Goal: Task Accomplishment & Management: Complete application form

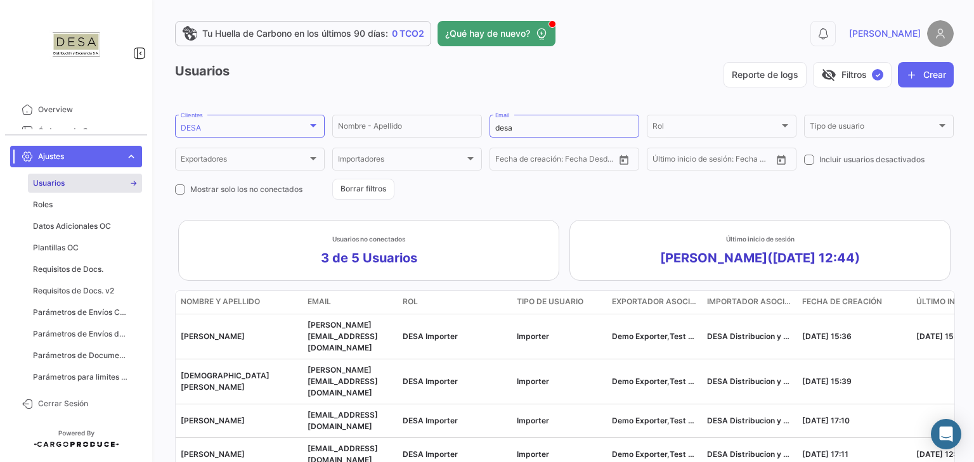
click at [131, 158] on span "expand_more" at bounding box center [130, 156] width 11 height 11
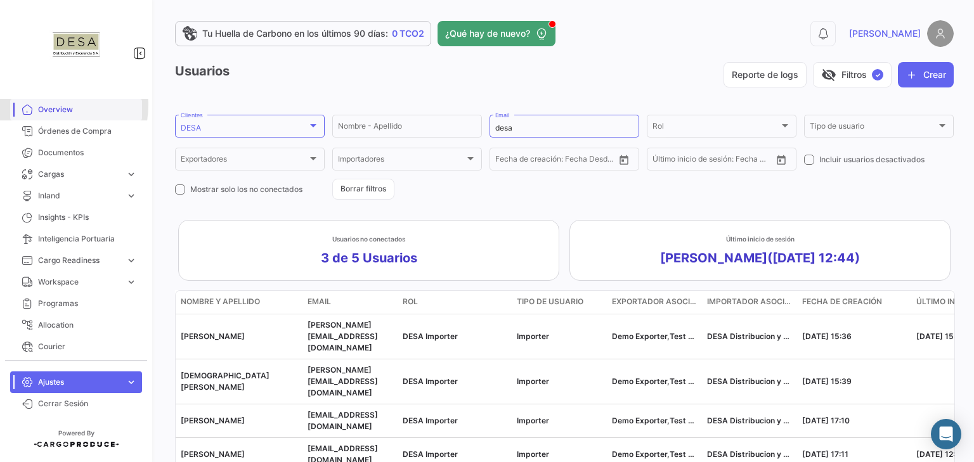
click at [51, 105] on span "Overview" at bounding box center [87, 109] width 99 height 11
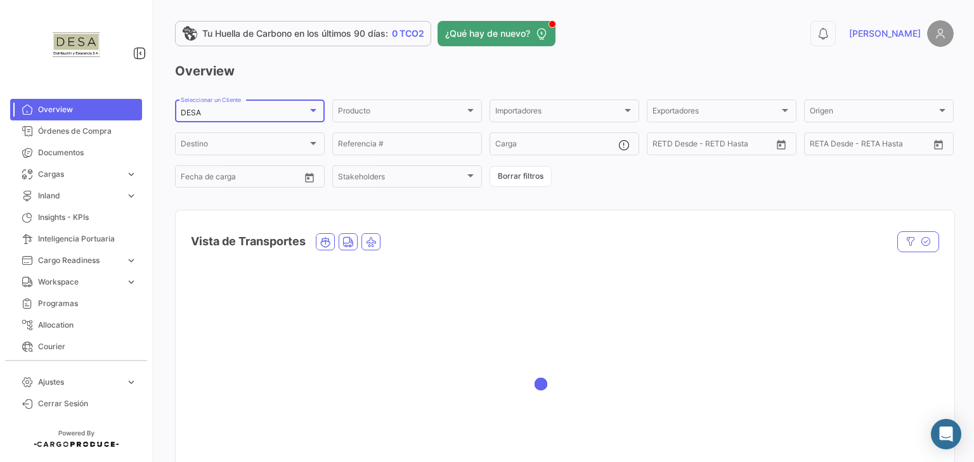
click at [315, 112] on div at bounding box center [312, 110] width 11 height 10
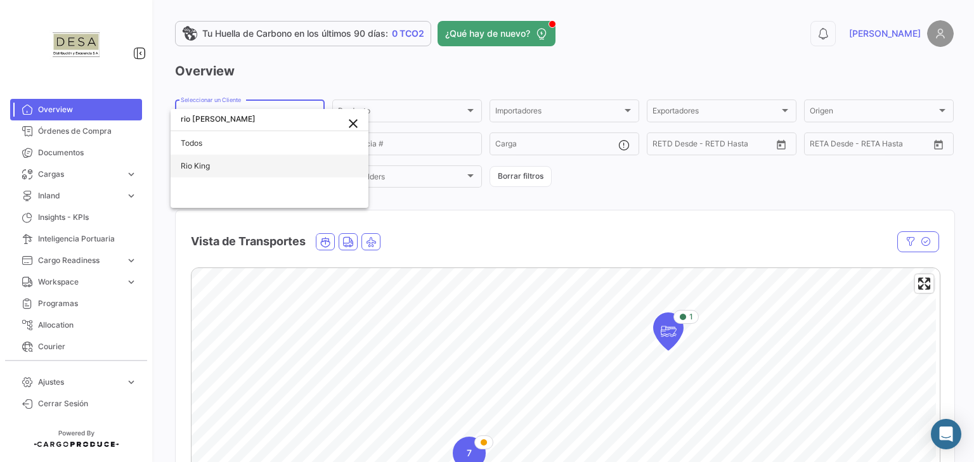
type input "rio [PERSON_NAME]"
click at [205, 164] on span "Rio King" at bounding box center [195, 166] width 29 height 10
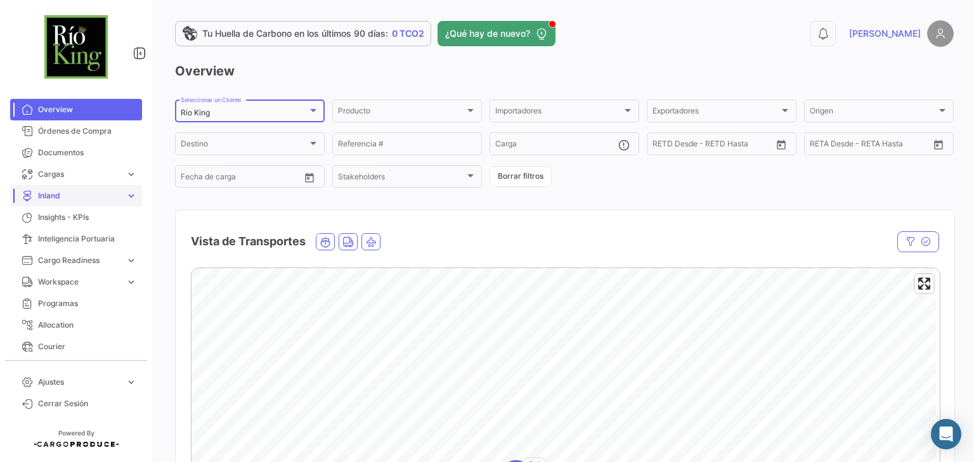
click at [71, 202] on link "Inland expand_more" at bounding box center [76, 196] width 132 height 22
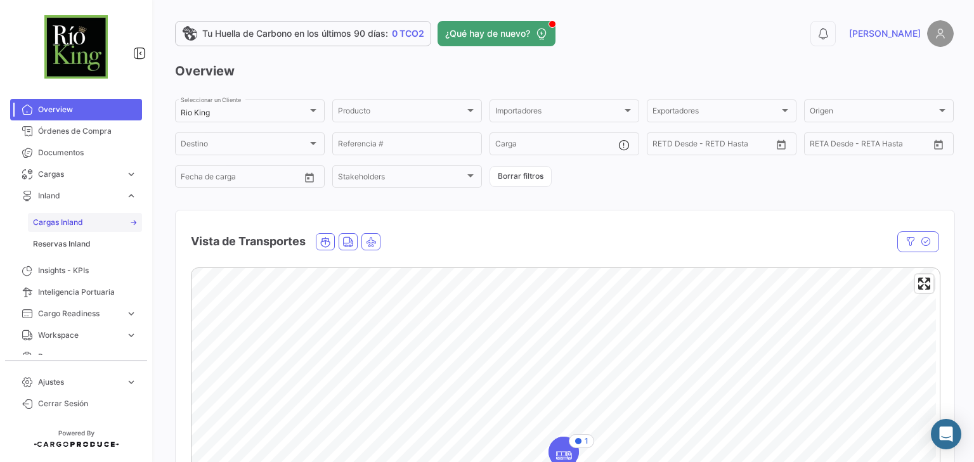
click at [61, 225] on span "Cargas Inland" at bounding box center [58, 222] width 50 height 11
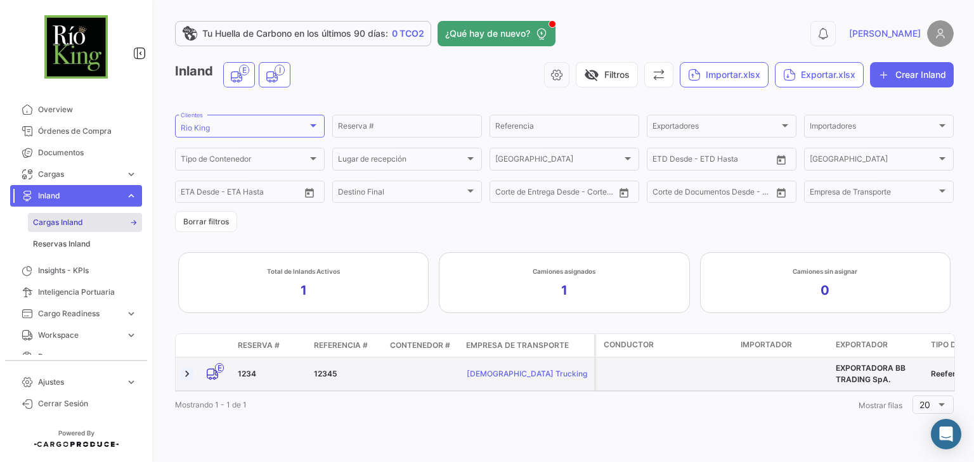
click at [193, 371] on link at bounding box center [187, 374] width 13 height 13
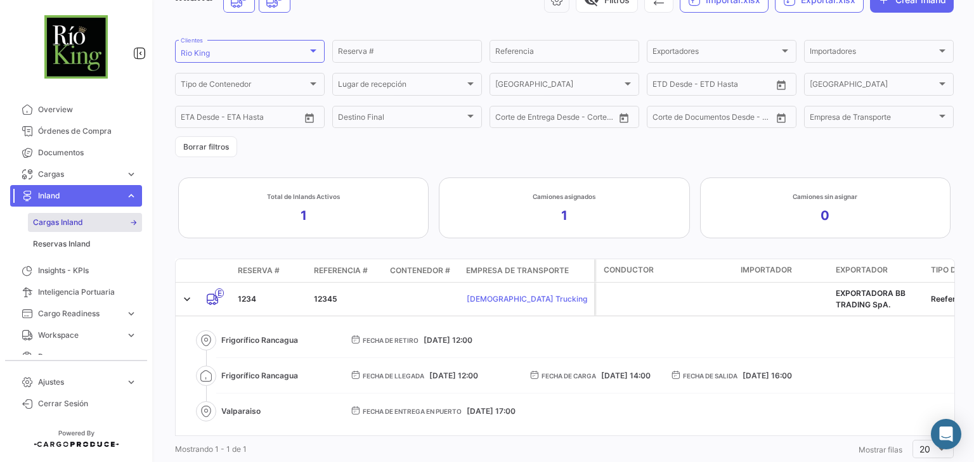
scroll to position [112, 0]
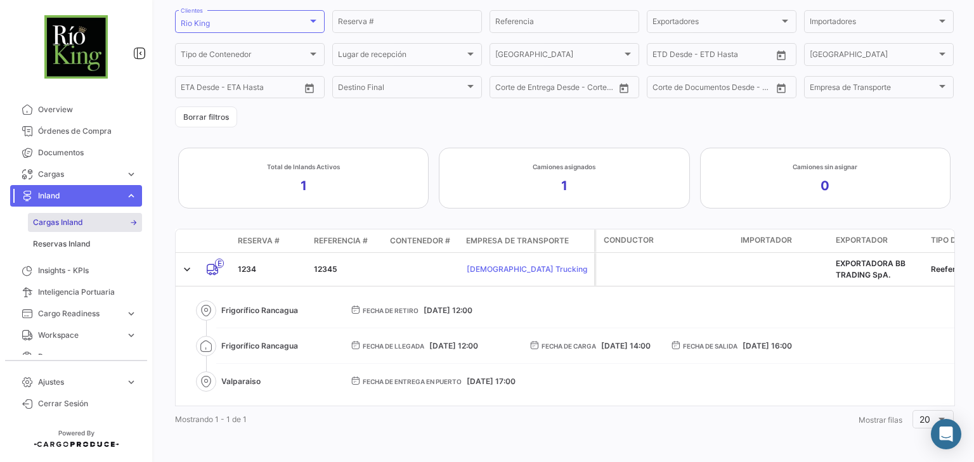
drag, startPoint x: 221, startPoint y: 302, endPoint x: 311, endPoint y: 309, distance: 89.6
drag, startPoint x: 222, startPoint y: 337, endPoint x: 307, endPoint y: 337, distance: 84.9
click at [307, 340] on span "Frigorífico Rancagua" at bounding box center [275, 345] width 109 height 11
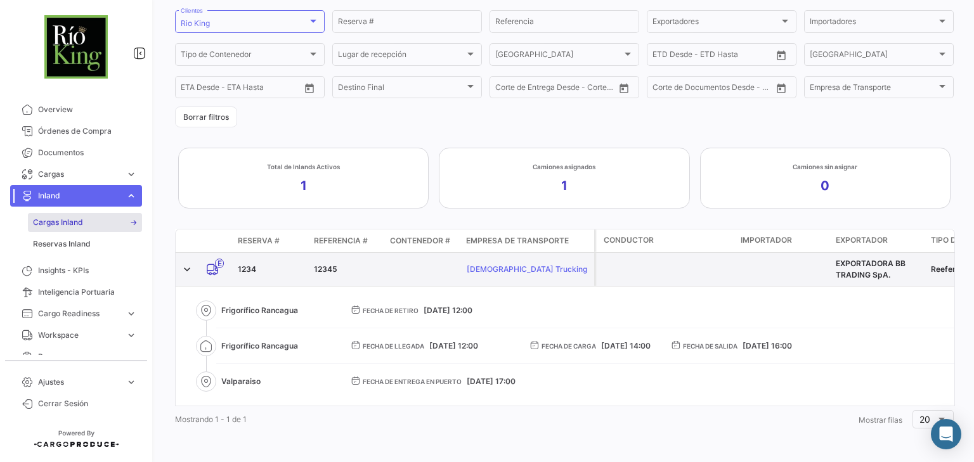
click at [252, 264] on div "1234" at bounding box center [271, 269] width 66 height 11
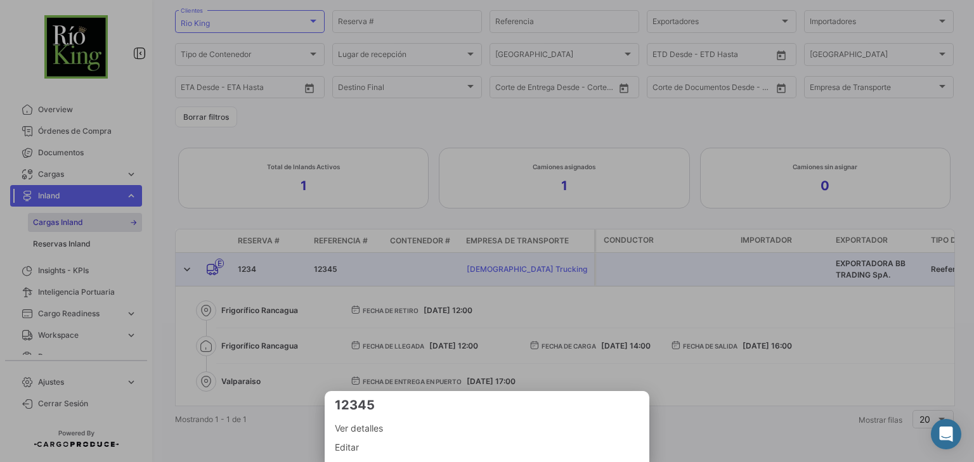
click at [344, 430] on span "Ver detalles" at bounding box center [487, 428] width 304 height 15
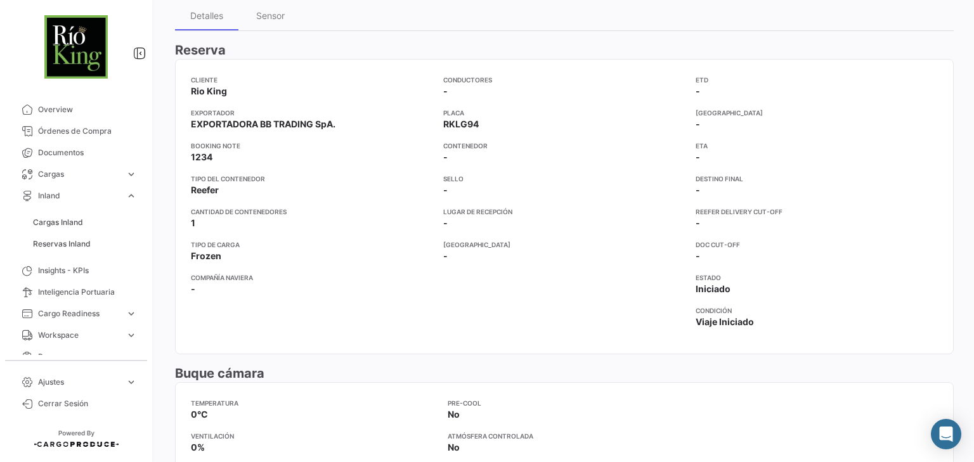
scroll to position [118, 0]
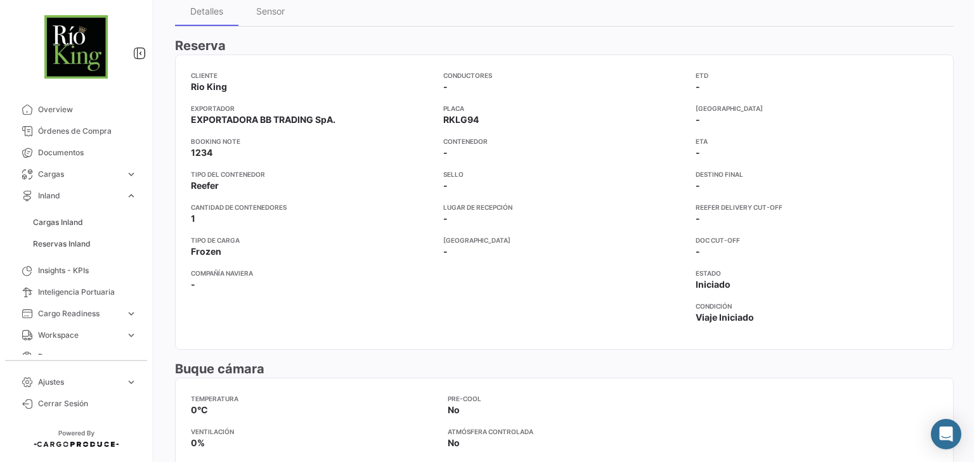
drag, startPoint x: 195, startPoint y: 215, endPoint x: 186, endPoint y: 218, distance: 9.2
click at [186, 218] on mat-card "Cliente Rio [PERSON_NAME] Exportador EXPORTADORA BB TRADING SpA. Booking Note 1…" at bounding box center [564, 202] width 778 height 295
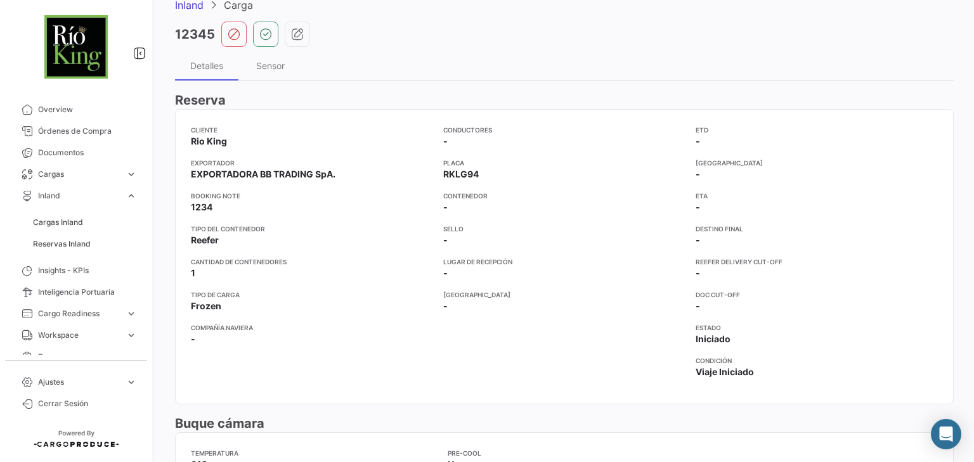
scroll to position [67, 0]
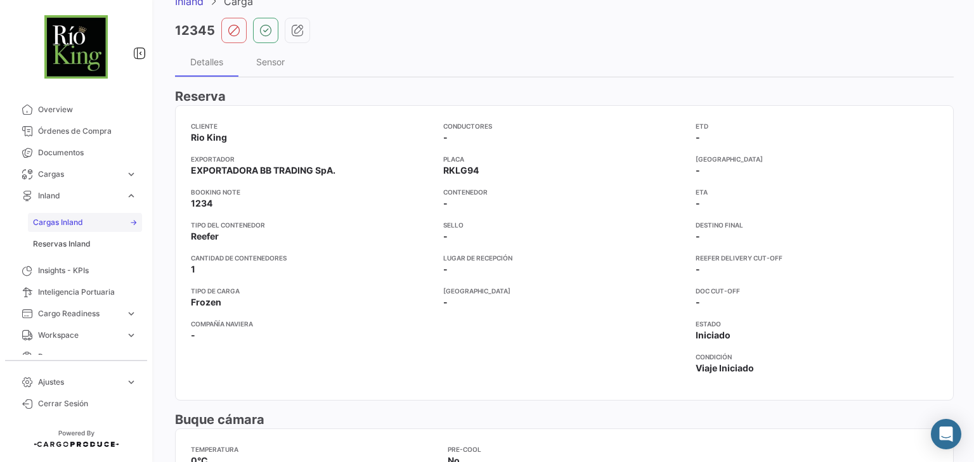
click at [56, 223] on span "Cargas Inland" at bounding box center [58, 222] width 50 height 11
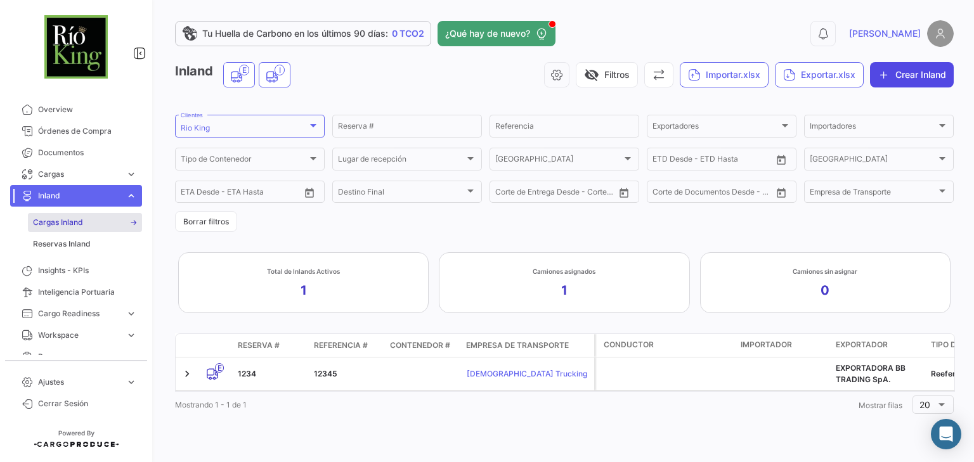
click at [906, 79] on button "Crear Inland" at bounding box center [912, 74] width 84 height 25
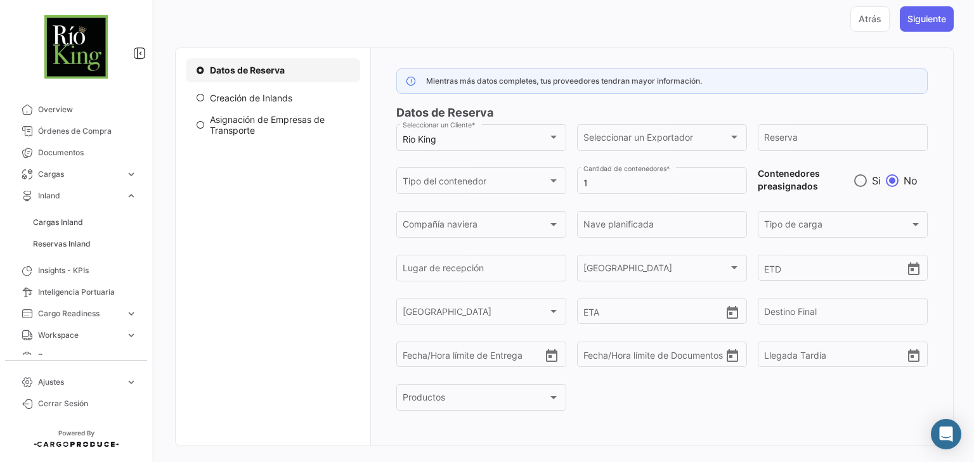
scroll to position [101, 0]
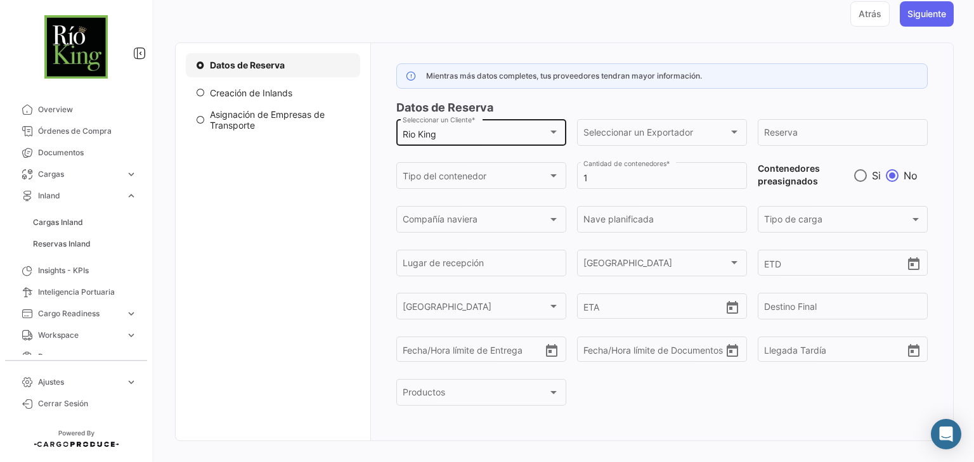
click at [544, 127] on div "Rio [PERSON_NAME] Seleccionar un Cliente *" at bounding box center [480, 131] width 157 height 29
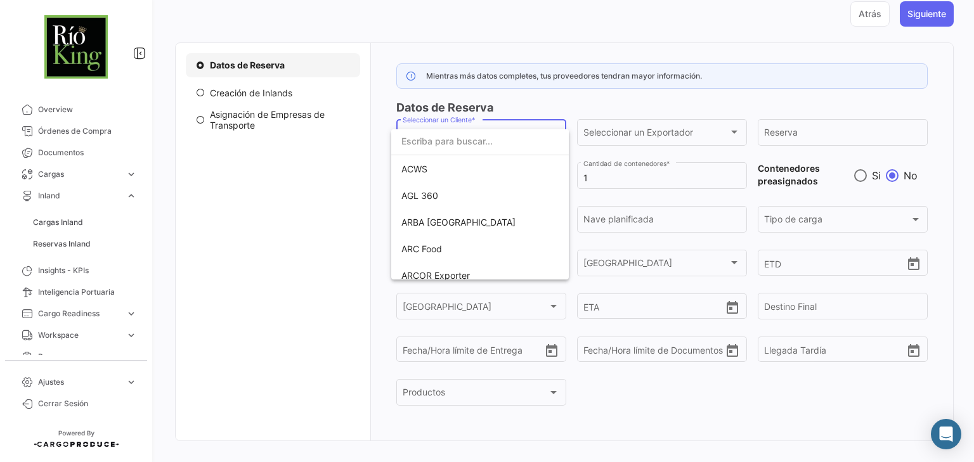
scroll to position [3510, 0]
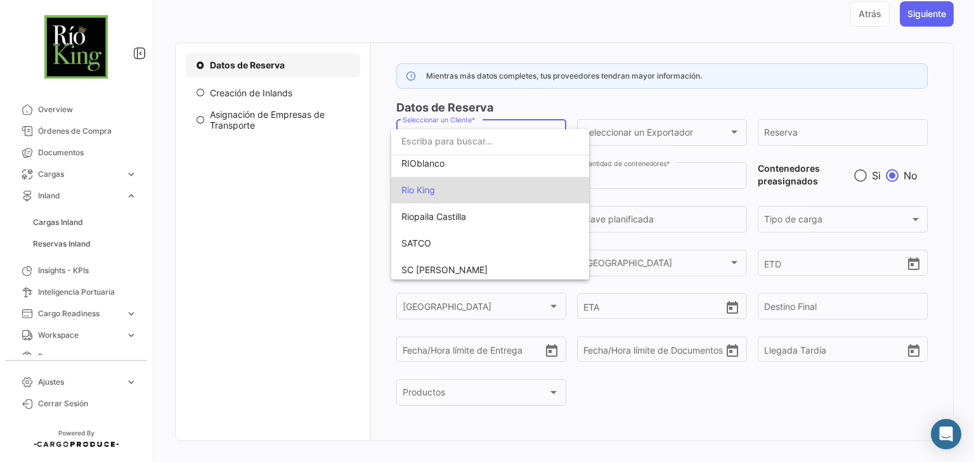
click at [420, 189] on span "Rio King" at bounding box center [418, 189] width 34 height 11
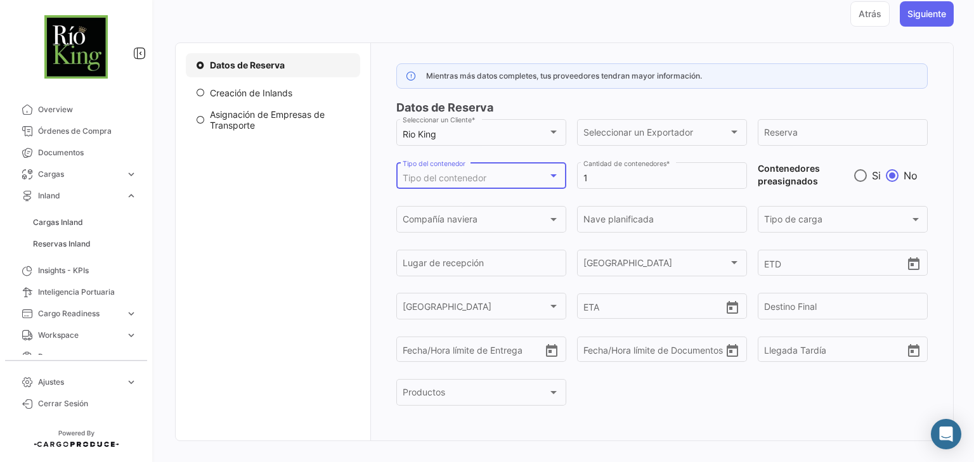
click at [539, 181] on div "Tipo del contenedor" at bounding box center [474, 178] width 145 height 11
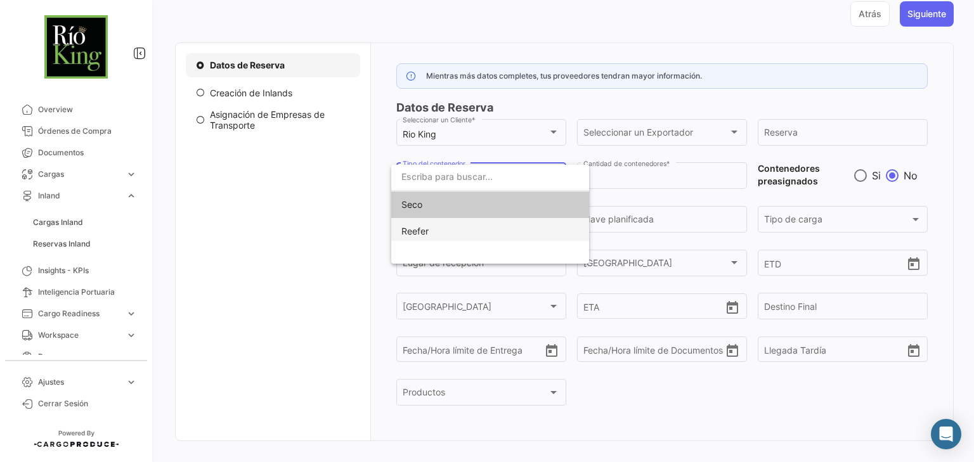
click at [421, 231] on span "Reefer" at bounding box center [414, 231] width 27 height 11
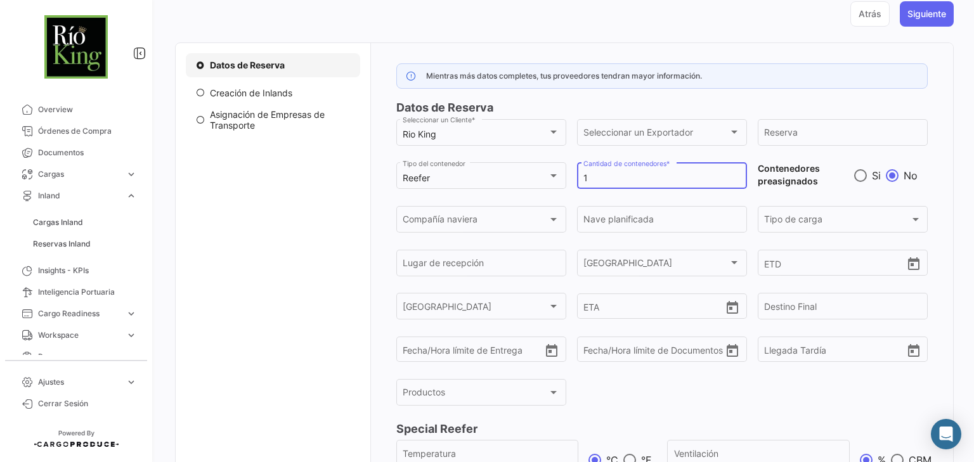
click at [683, 177] on input "1" at bounding box center [661, 178] width 157 height 11
drag, startPoint x: 588, startPoint y: 179, endPoint x: 568, endPoint y: 180, distance: 19.7
click at [568, 180] on div "Mientras más datos completes, tus proveedores tendran mayor información. Datos …" at bounding box center [662, 293] width 532 height 461
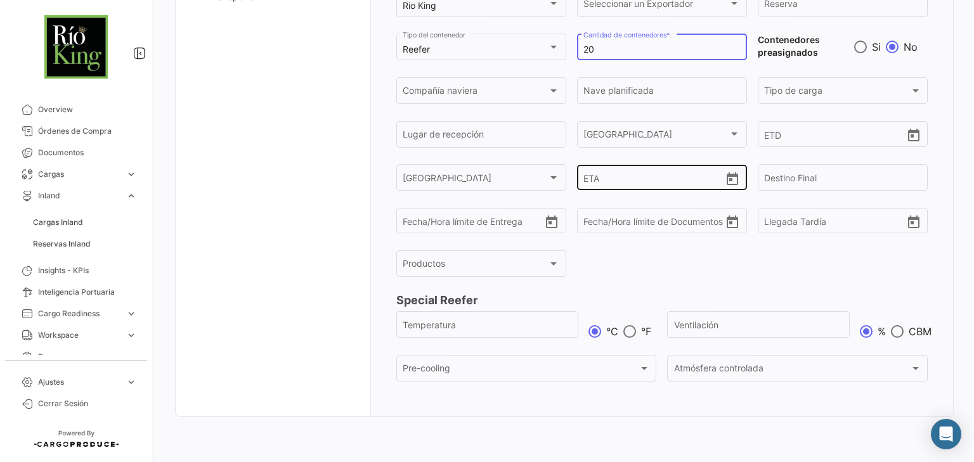
scroll to position [231, 0]
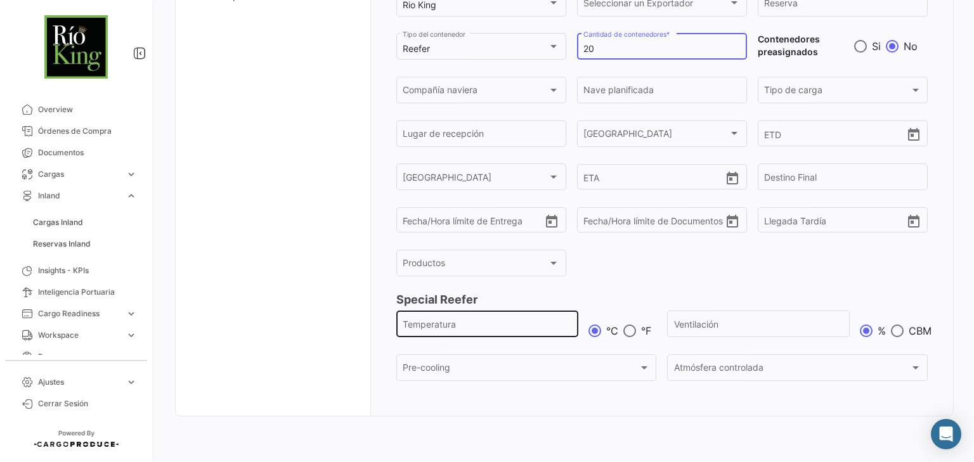
click at [483, 318] on div "Temperatura" at bounding box center [486, 323] width 169 height 29
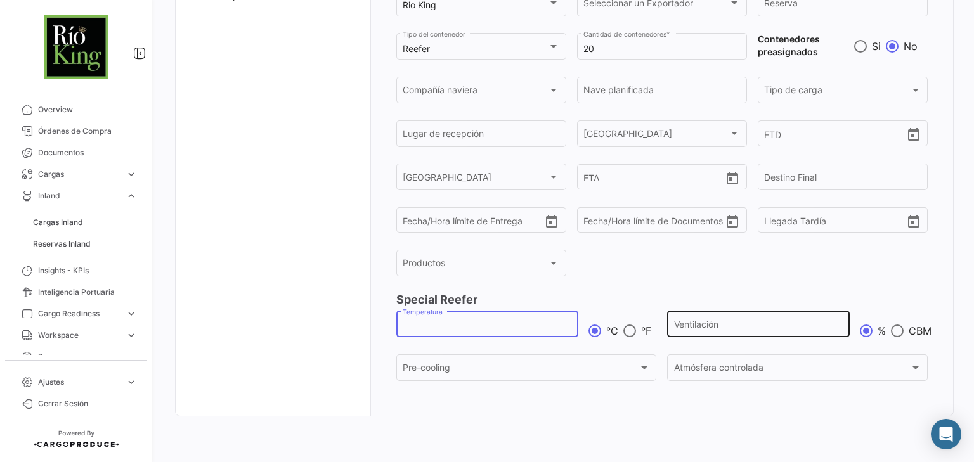
click at [676, 316] on div "Ventilación" at bounding box center [758, 323] width 169 height 29
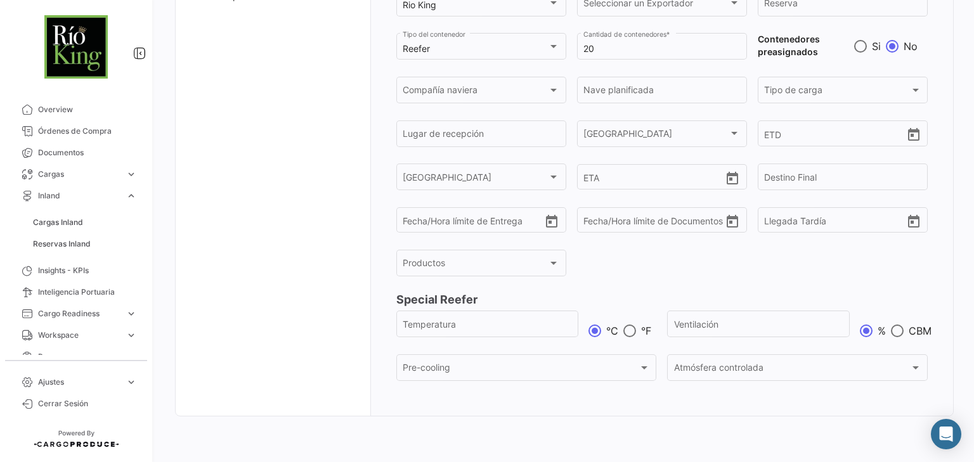
click at [595, 285] on div "Mientras más datos completes, tus proveedores tendran mayor información. Datos …" at bounding box center [662, 164] width 532 height 461
click at [541, 295] on h4 "Special Reefer" at bounding box center [662, 300] width 532 height 18
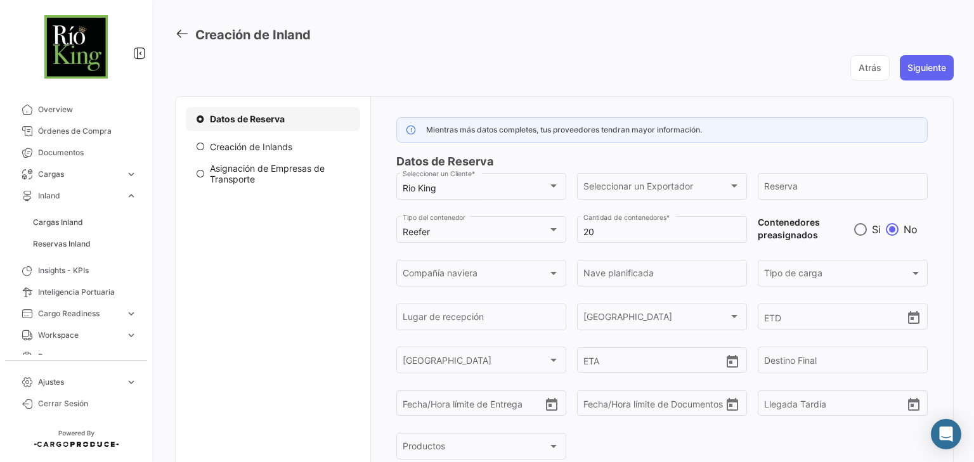
scroll to position [28, 0]
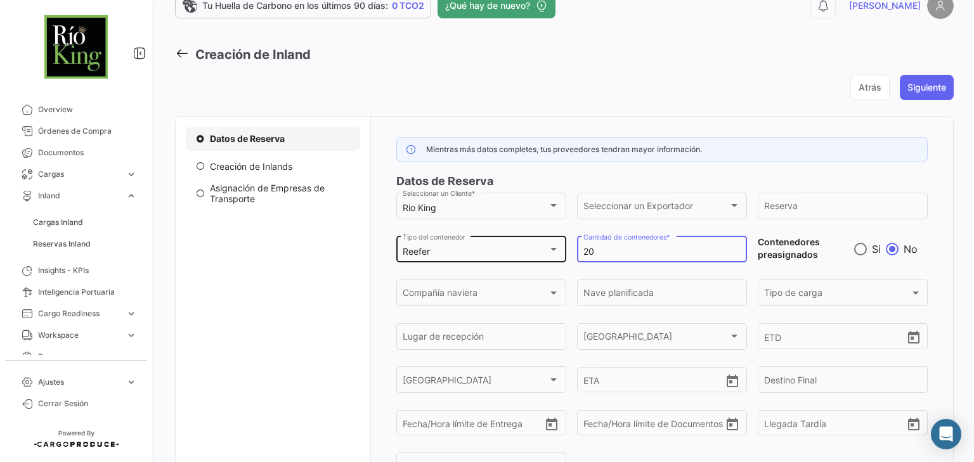
drag, startPoint x: 598, startPoint y: 247, endPoint x: 522, endPoint y: 248, distance: 76.7
click at [522, 248] on div "Mientras más datos completes, tus proveedores tendran mayor información. Datos …" at bounding box center [662, 367] width 532 height 461
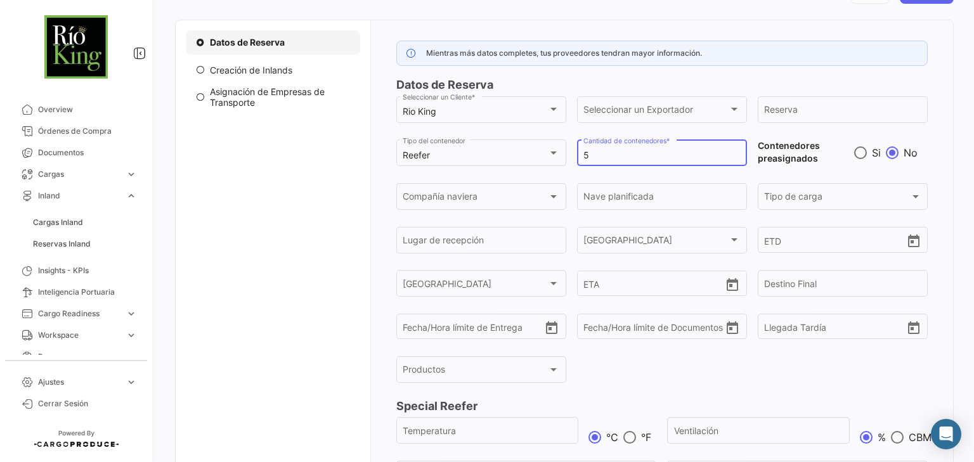
scroll to position [129, 0]
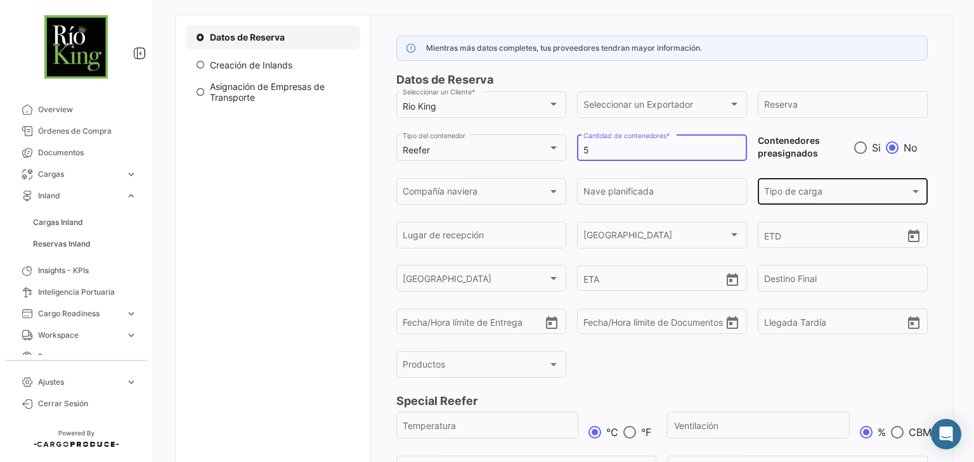
type input "5"
click at [861, 193] on div "Tipo de carga" at bounding box center [836, 194] width 145 height 11
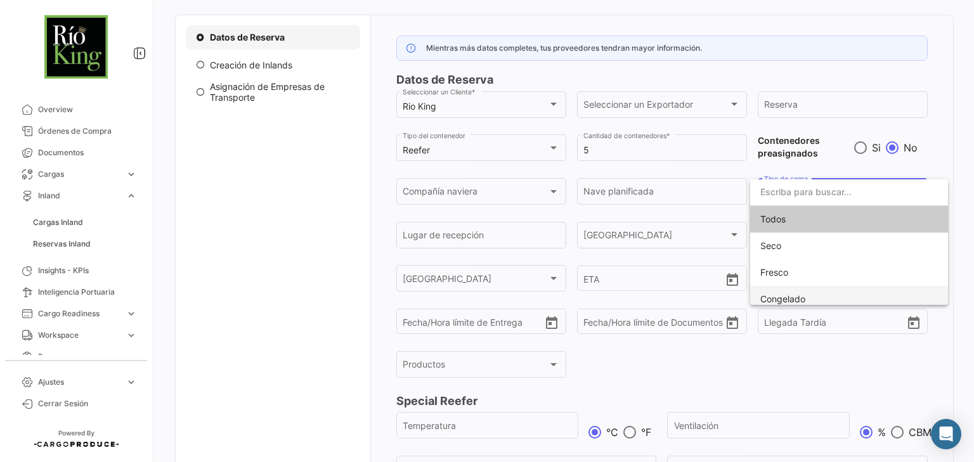
scroll to position [8, 0]
click at [783, 292] on span "Congelado" at bounding box center [782, 291] width 45 height 11
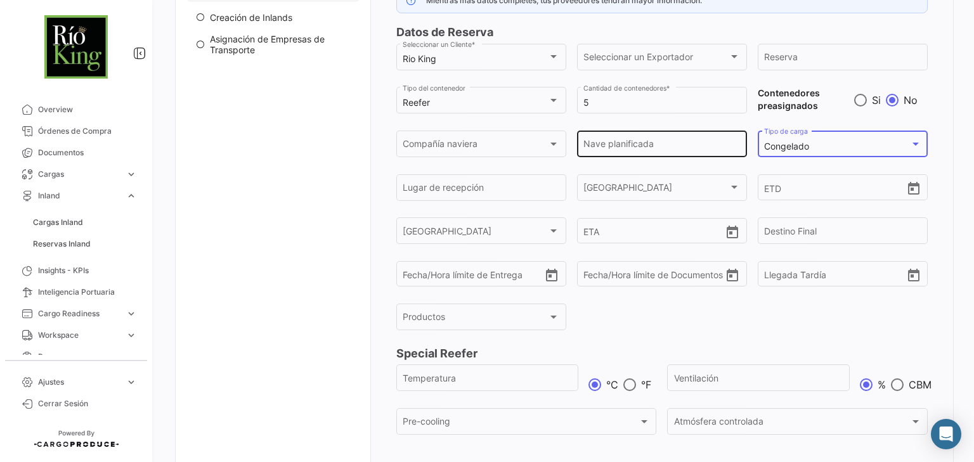
scroll to position [180, 0]
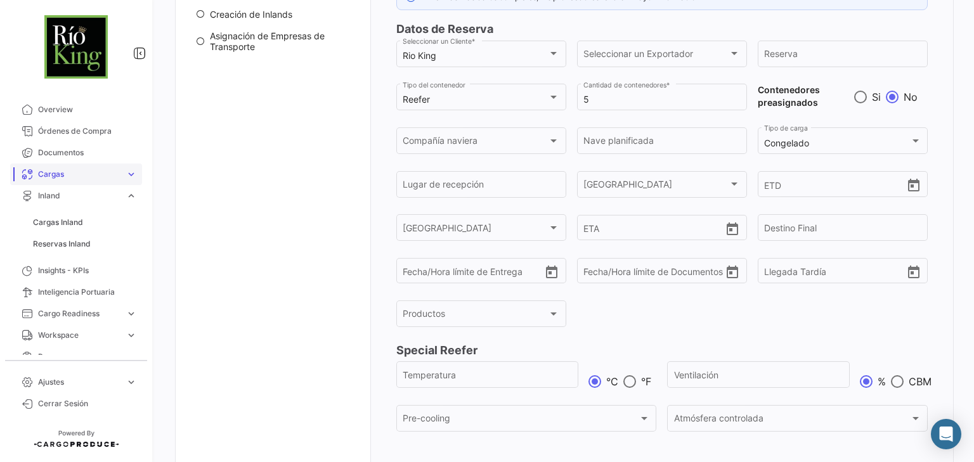
click at [115, 174] on span "Cargas" at bounding box center [79, 174] width 82 height 11
click at [68, 241] on span "Cargas Terrestres" at bounding box center [65, 243] width 65 height 11
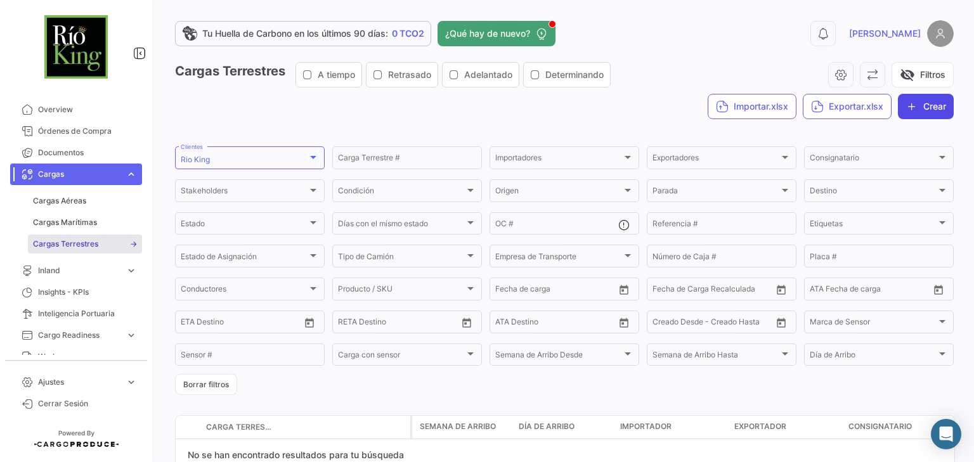
click at [913, 101] on button "Crear" at bounding box center [925, 106] width 56 height 25
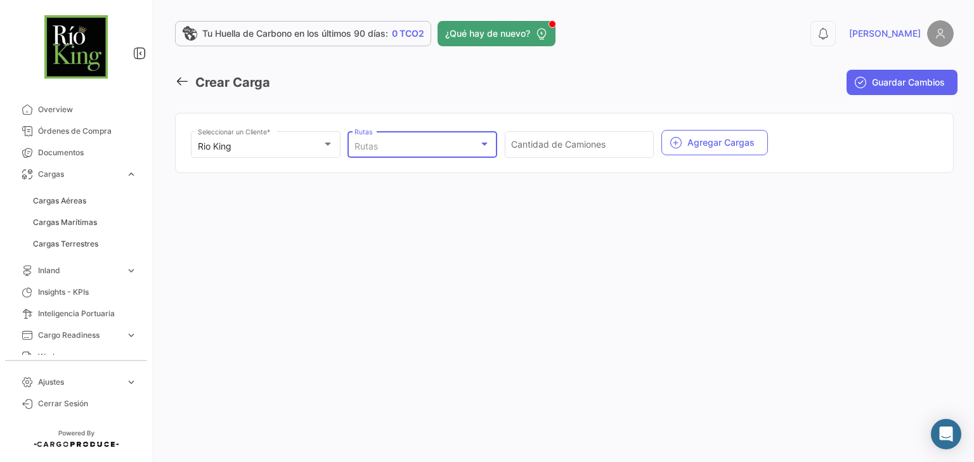
click at [413, 143] on div "Rutas" at bounding box center [416, 146] width 125 height 11
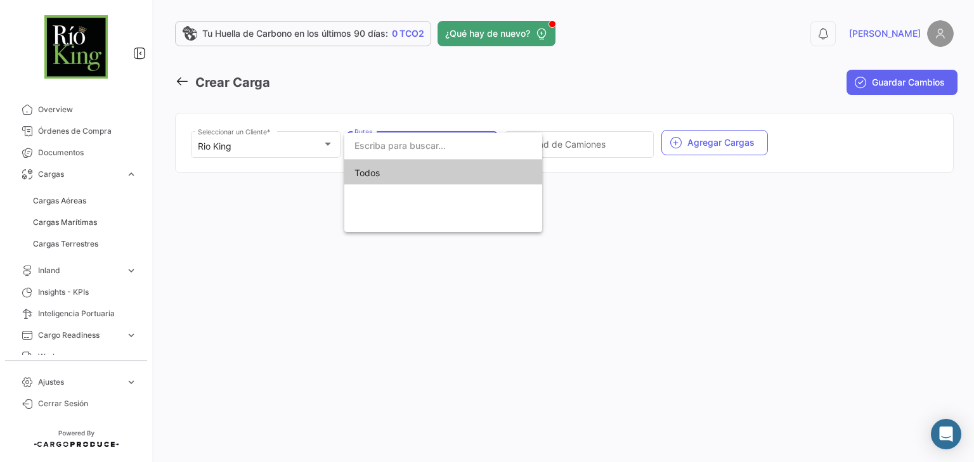
click at [438, 91] on div at bounding box center [487, 231] width 974 height 462
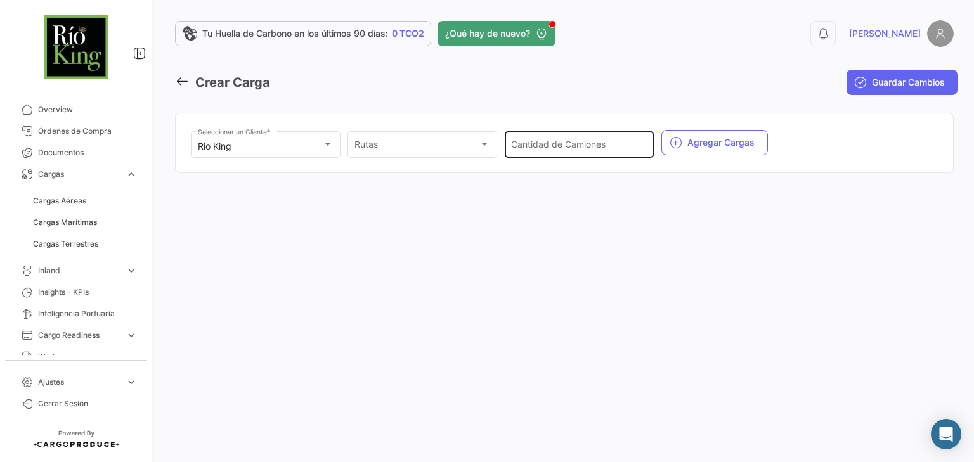
click at [577, 152] on div "Cantidad de Camiones" at bounding box center [579, 143] width 136 height 29
click at [569, 252] on div "Tu Huella de Carbono en los últimos 90 días: 0 TCO2 ¿Qué hay de nuevo? 0 [PERSO…" at bounding box center [564, 231] width 819 height 462
click at [694, 146] on button "Agregar Cargas" at bounding box center [714, 142] width 106 height 25
click at [679, 142] on icon "button" at bounding box center [675, 142] width 13 height 13
click at [743, 142] on button "Agregar Cargas" at bounding box center [714, 142] width 106 height 25
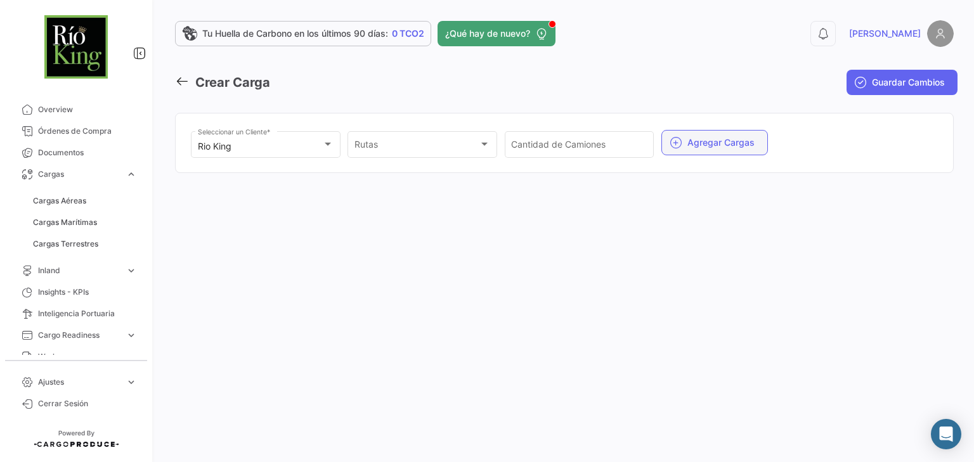
click at [710, 143] on button "Agregar Cargas" at bounding box center [714, 142] width 106 height 25
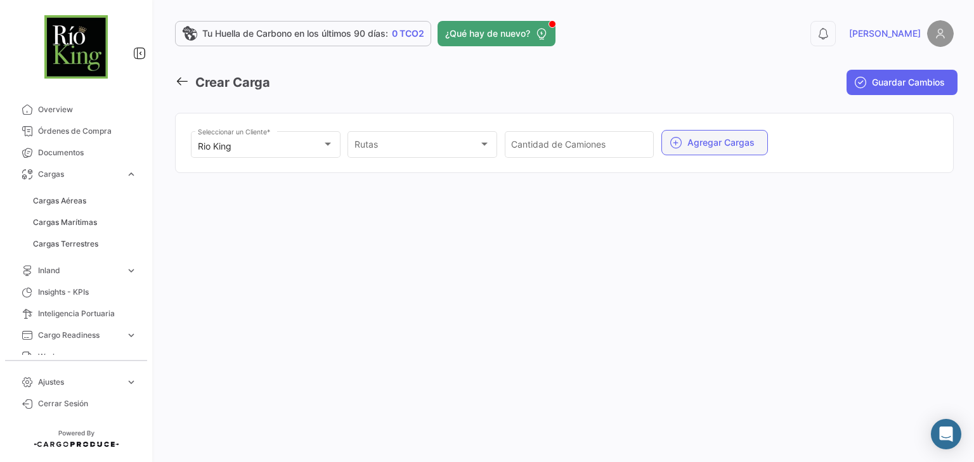
click at [710, 143] on button "Agregar Cargas" at bounding box center [714, 142] width 106 height 25
click at [677, 143] on icon "button" at bounding box center [675, 142] width 13 height 13
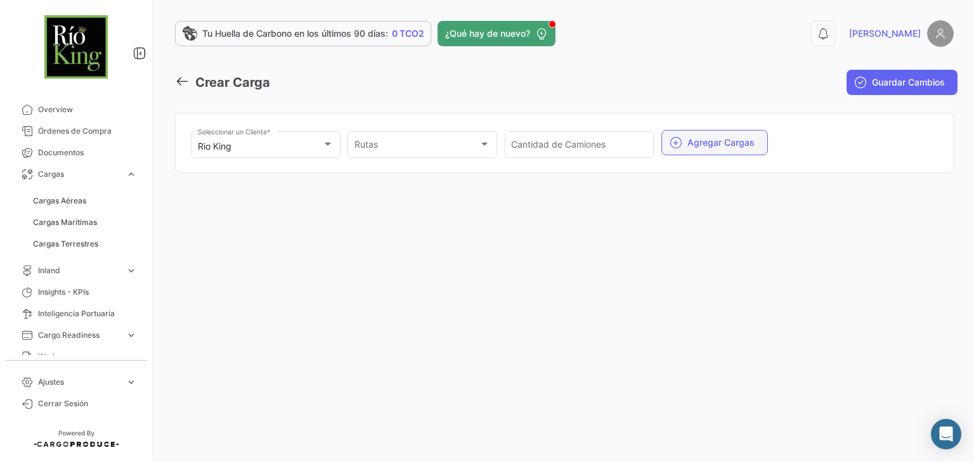
click at [677, 143] on icon "button" at bounding box center [675, 142] width 13 height 13
click at [395, 221] on div "Tu Huella de Carbono en los últimos 90 días: 0 TCO2 ¿Qué hay de nuevo? 0 [PERSO…" at bounding box center [564, 231] width 819 height 462
click at [405, 147] on div "Rutas" at bounding box center [416, 146] width 125 height 11
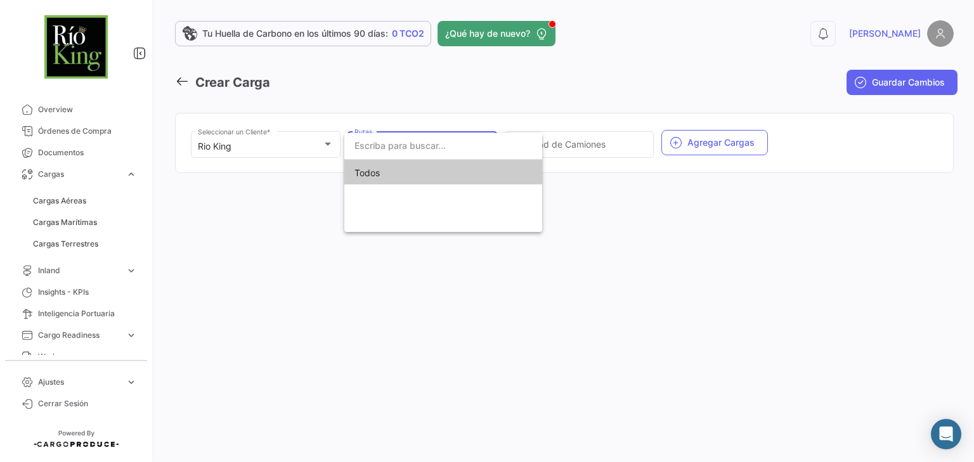
click at [375, 174] on span "Todos" at bounding box center [442, 173] width 177 height 27
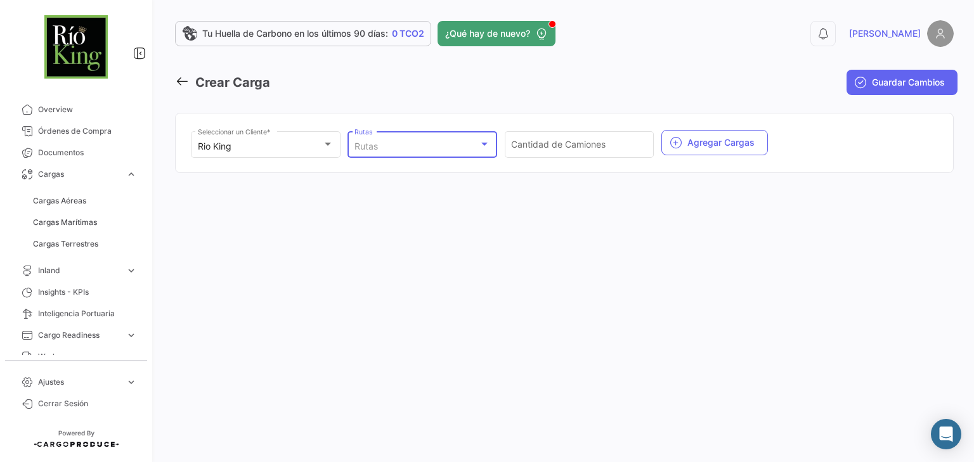
click at [575, 214] on div "Tu Huella de Carbono en los últimos 90 días: 0 TCO2 ¿Qué hay de nuevo? 0 [PERSO…" at bounding box center [564, 231] width 819 height 462
click at [487, 143] on div at bounding box center [484, 144] width 6 height 3
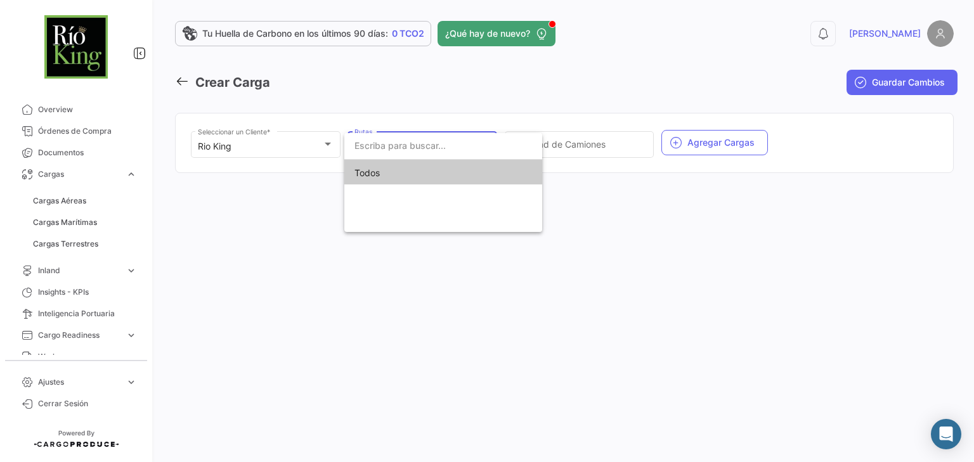
click at [373, 174] on span "Todos" at bounding box center [442, 173] width 177 height 27
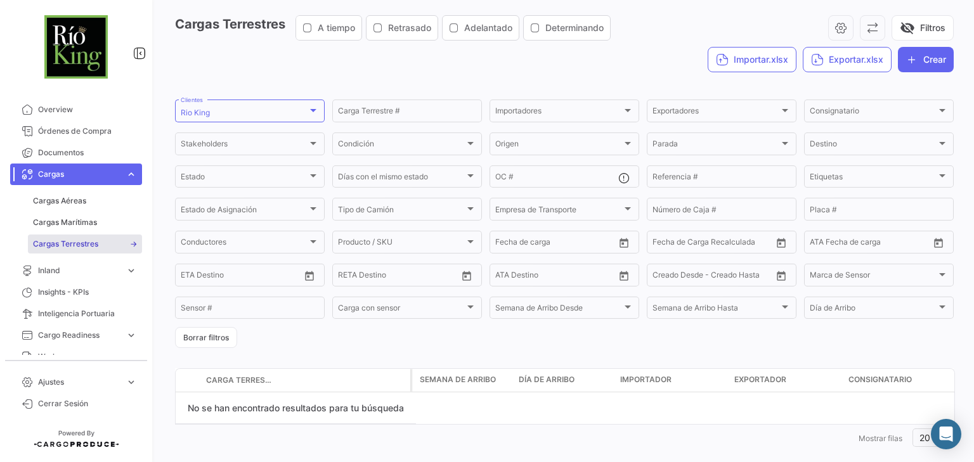
scroll to position [67, 0]
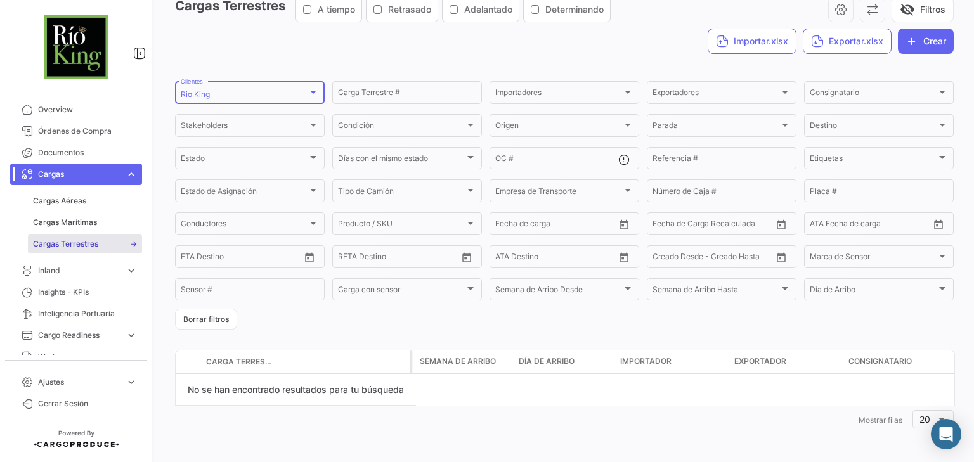
click at [299, 84] on div "Rio [PERSON_NAME] Clientes" at bounding box center [250, 91] width 138 height 25
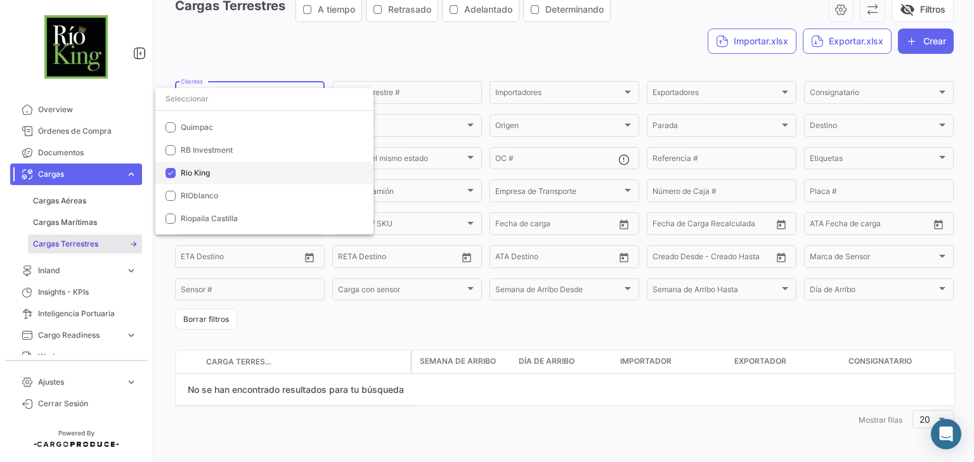
scroll to position [3435, 0]
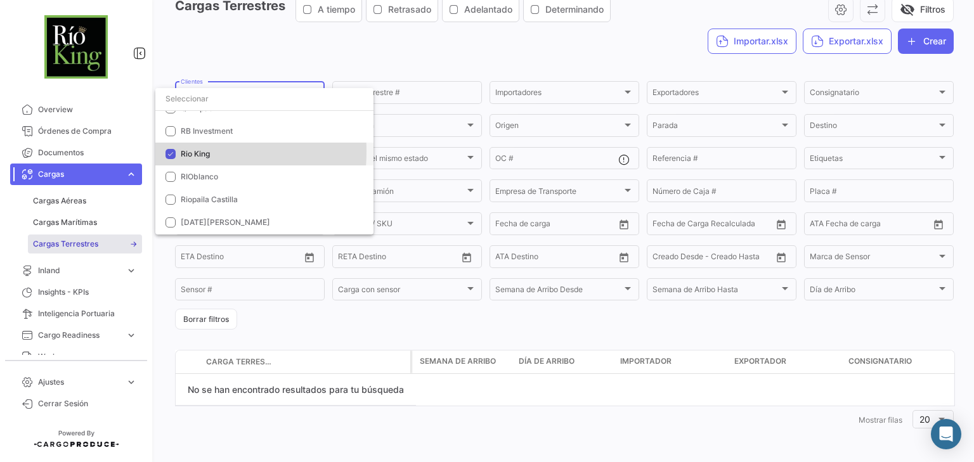
click at [173, 151] on mat-pseudo-checkbox at bounding box center [170, 154] width 10 height 10
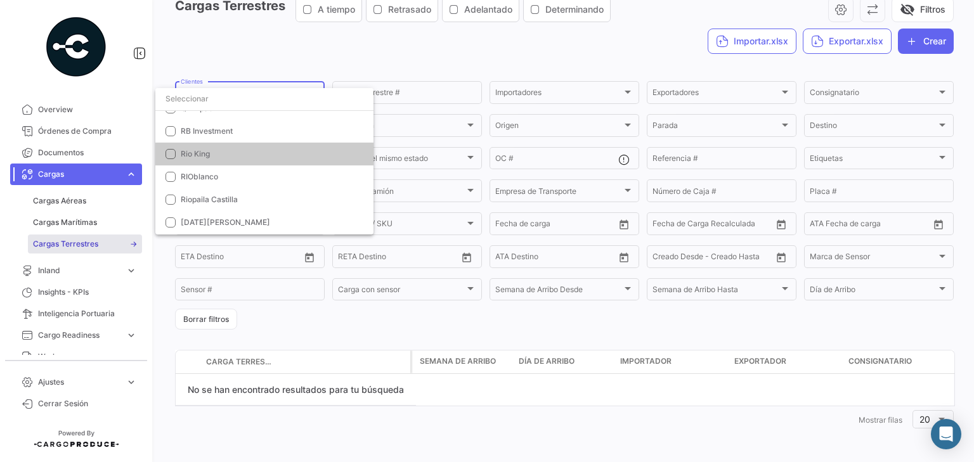
click at [203, 96] on input "dropdown search" at bounding box center [264, 98] width 218 height 23
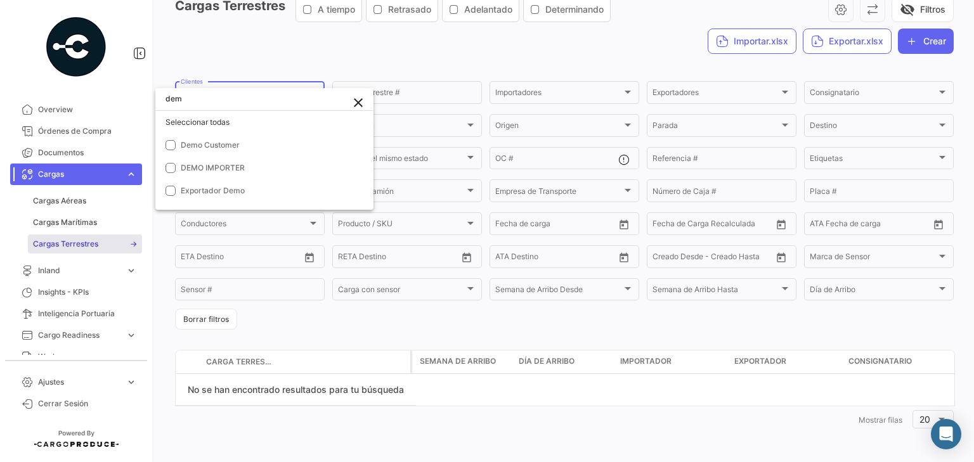
scroll to position [0, 0]
type input "demo"
click at [170, 148] on mat-pseudo-checkbox at bounding box center [170, 145] width 10 height 10
click at [304, 51] on div at bounding box center [487, 231] width 974 height 462
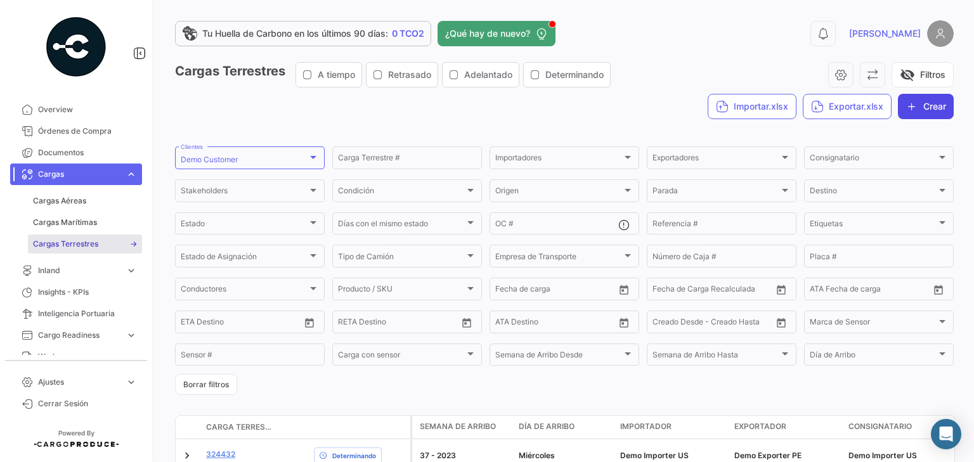
click at [906, 108] on icon "button" at bounding box center [911, 106] width 13 height 13
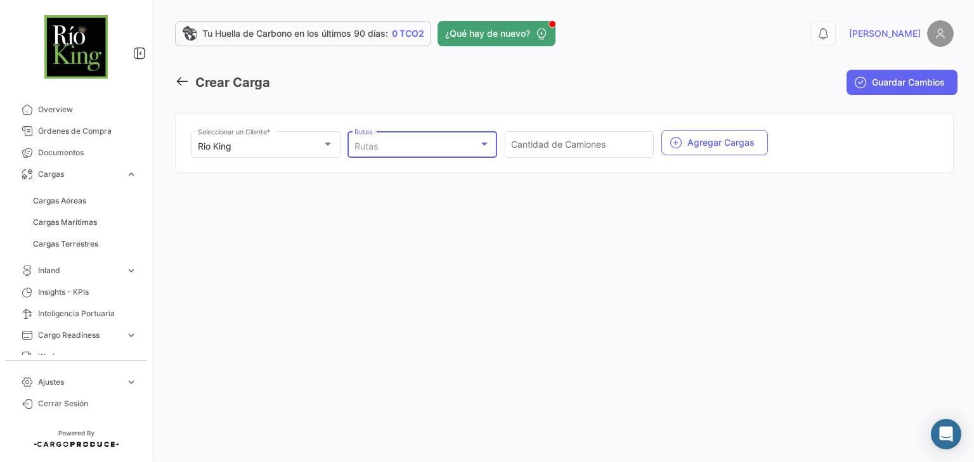
click at [487, 143] on div at bounding box center [484, 144] width 6 height 3
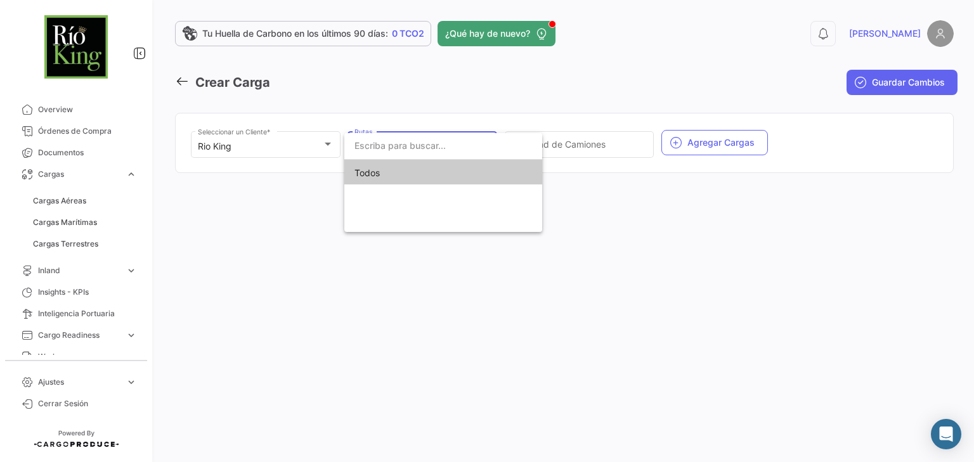
click at [460, 74] on div at bounding box center [487, 231] width 974 height 462
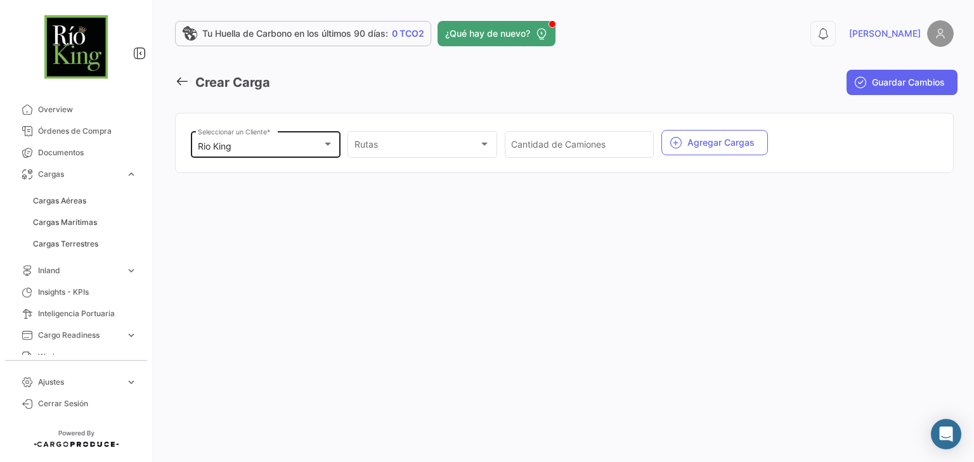
click at [325, 137] on div "Rio [PERSON_NAME] Seleccionar un Cliente *" at bounding box center [266, 143] width 136 height 29
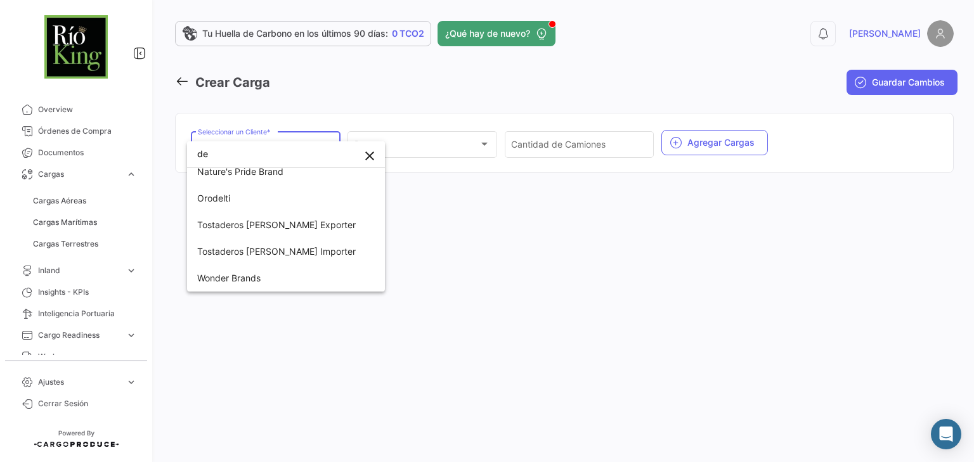
scroll to position [6, 0]
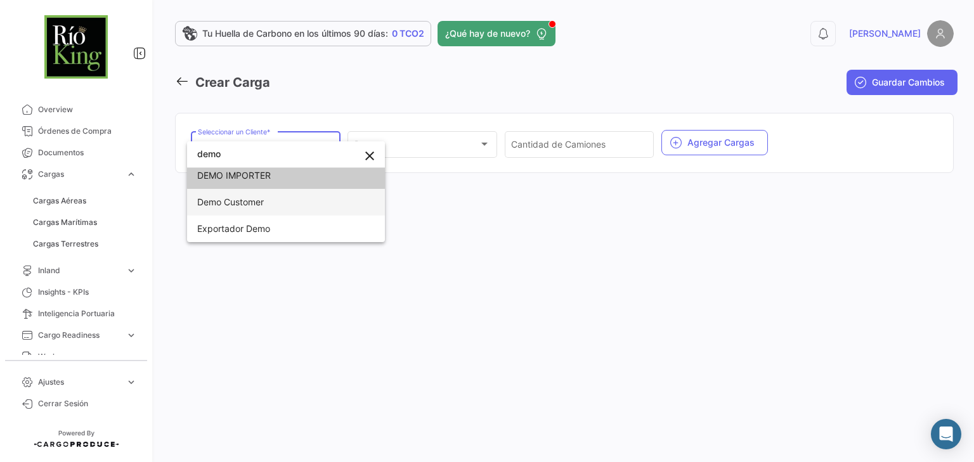
type input "demo"
click at [229, 197] on span "Demo Customer" at bounding box center [230, 201] width 67 height 11
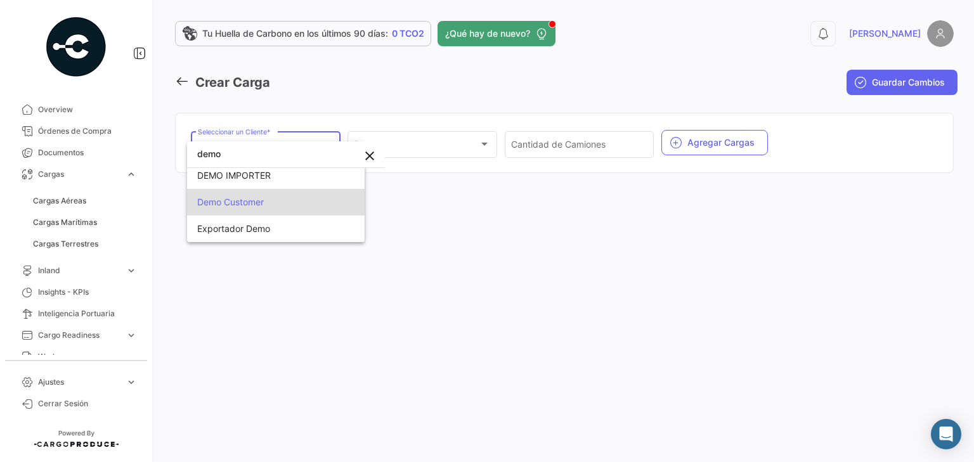
scroll to position [0, 0]
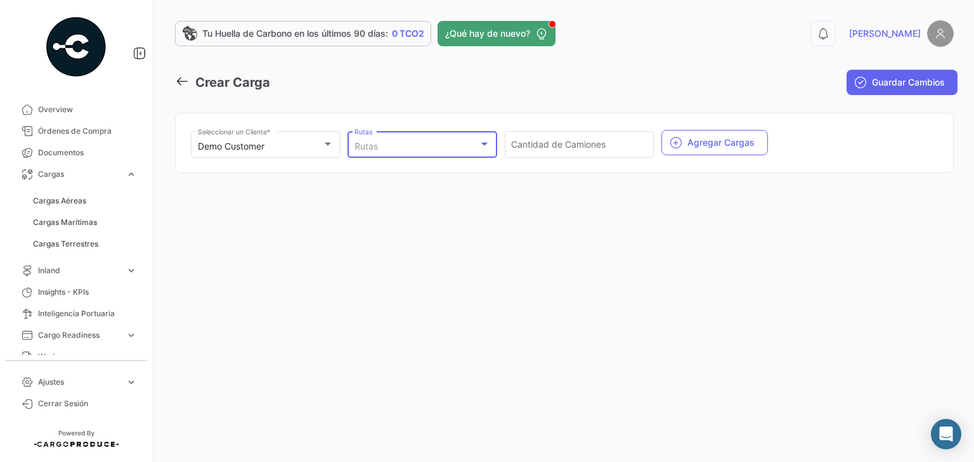
click at [439, 145] on div "Rutas" at bounding box center [416, 146] width 125 height 11
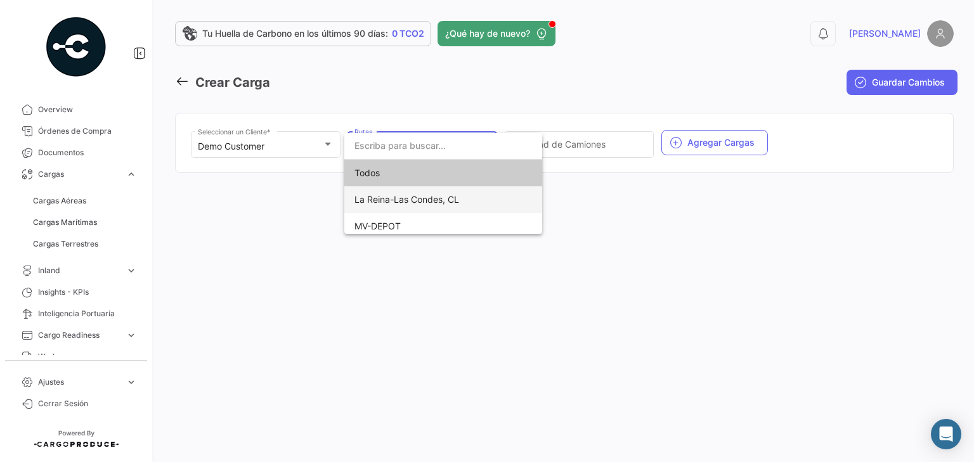
scroll to position [6, 0]
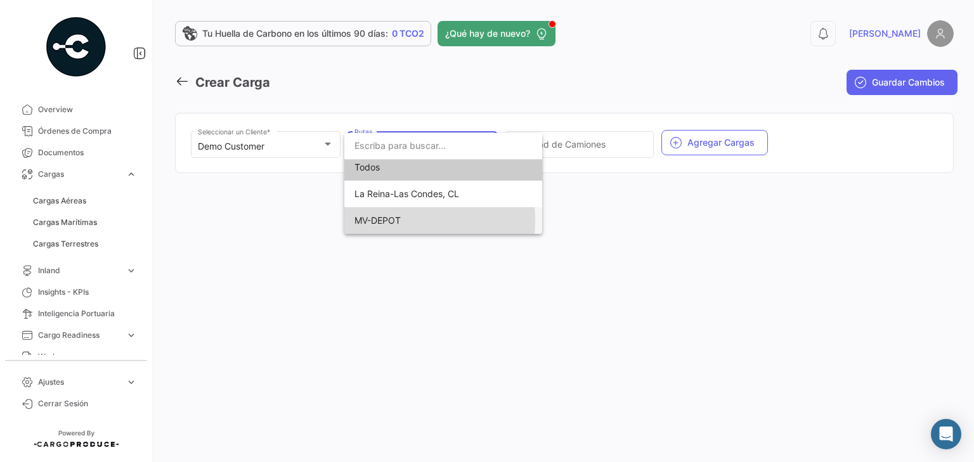
click at [371, 221] on span "MV-DEPOT" at bounding box center [377, 220] width 46 height 11
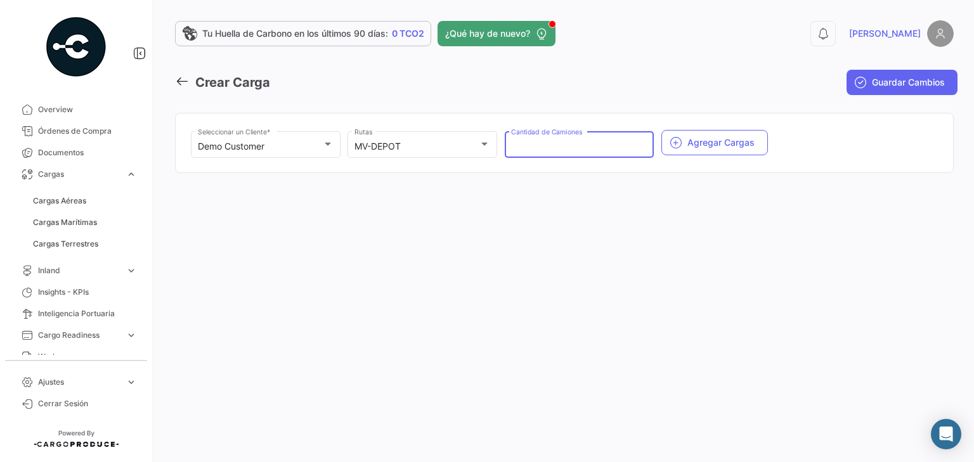
click at [601, 145] on input "Cantidad de Camiones" at bounding box center [579, 146] width 136 height 11
type input "20"
click at [688, 145] on button "Agregar Cargas" at bounding box center [714, 142] width 106 height 25
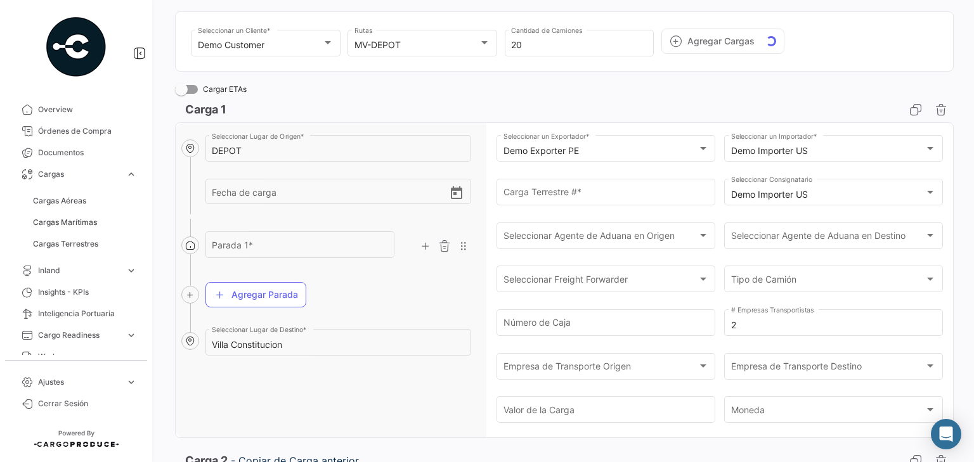
scroll to position [304, 0]
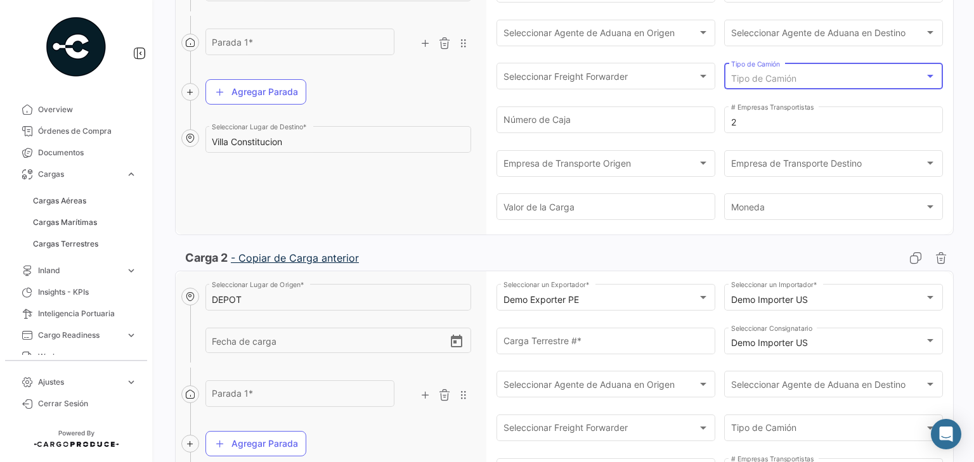
click at [821, 75] on div "Tipo de Camión" at bounding box center [828, 79] width 194 height 11
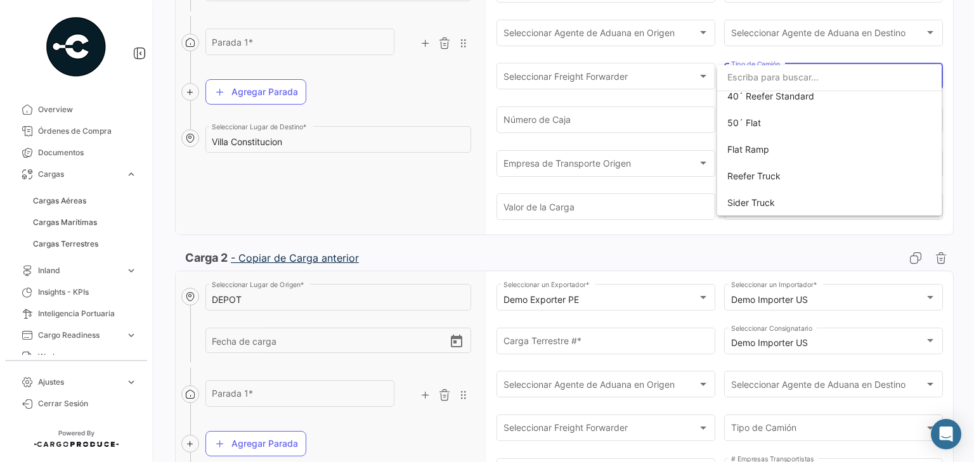
scroll to position [355, 0]
click at [751, 173] on span "Reefer Truck" at bounding box center [753, 175] width 53 height 11
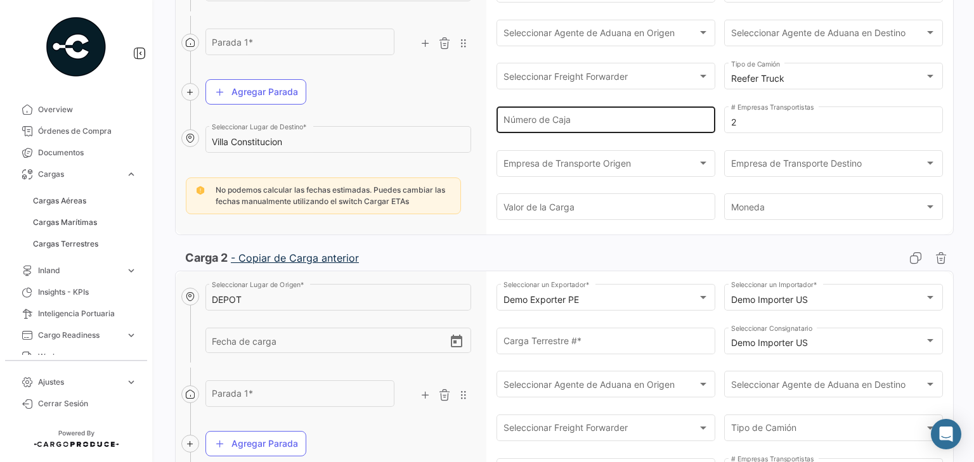
click at [594, 113] on div "Número de Caja" at bounding box center [605, 118] width 205 height 29
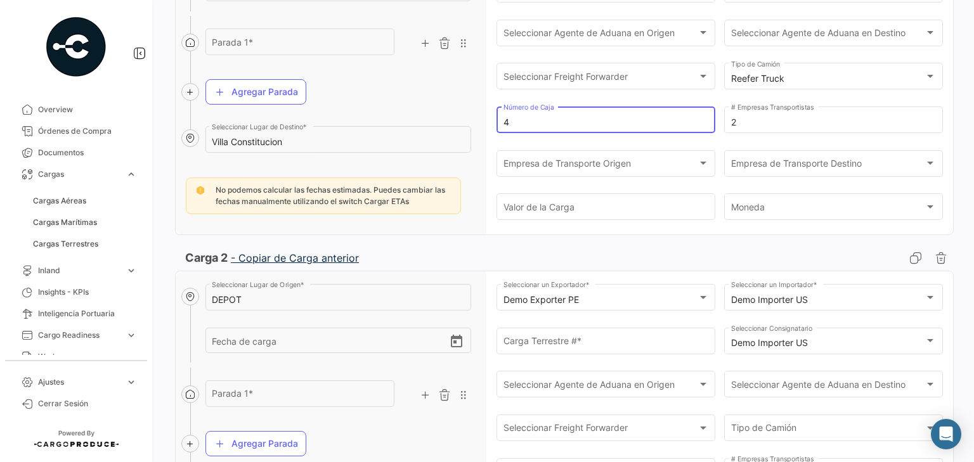
type input "4"
click at [427, 87] on div "Agregar Parada" at bounding box center [338, 91] width 266 height 43
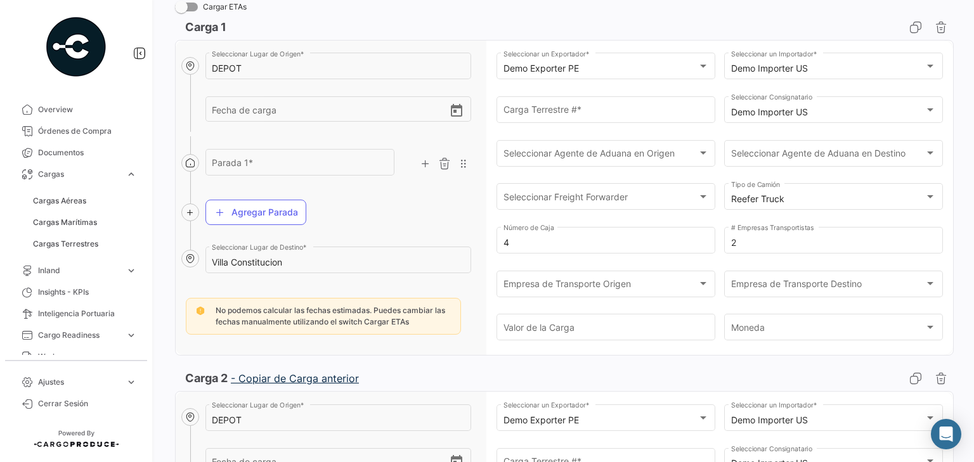
scroll to position [152, 0]
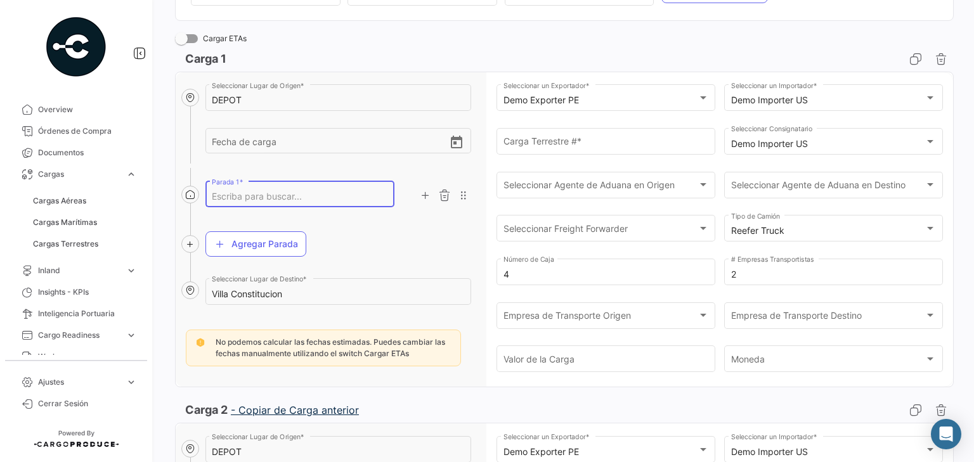
click at [239, 192] on input "Parada 1 *" at bounding box center [300, 196] width 176 height 11
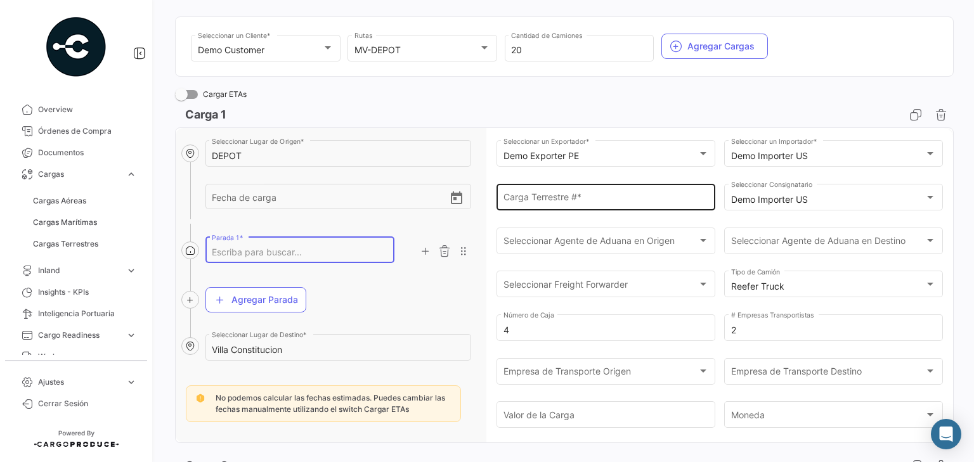
scroll to position [101, 0]
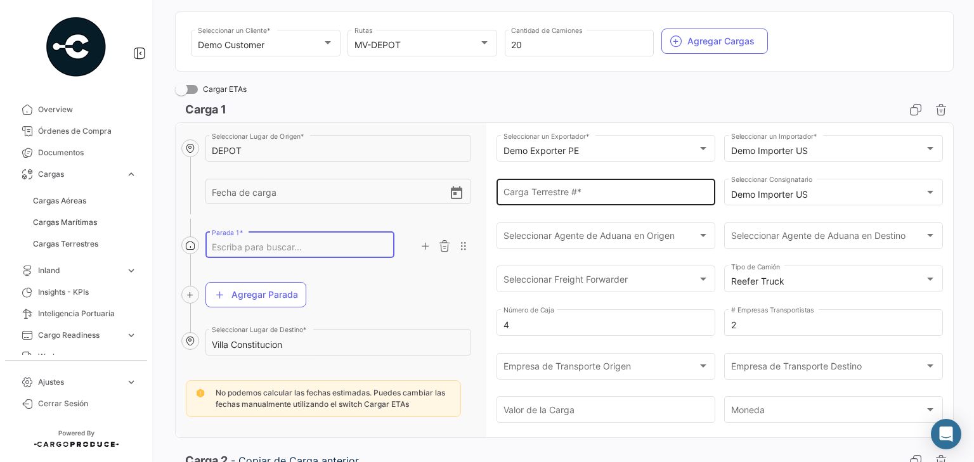
click at [577, 193] on input "Carga Terrestre # *" at bounding box center [605, 195] width 205 height 11
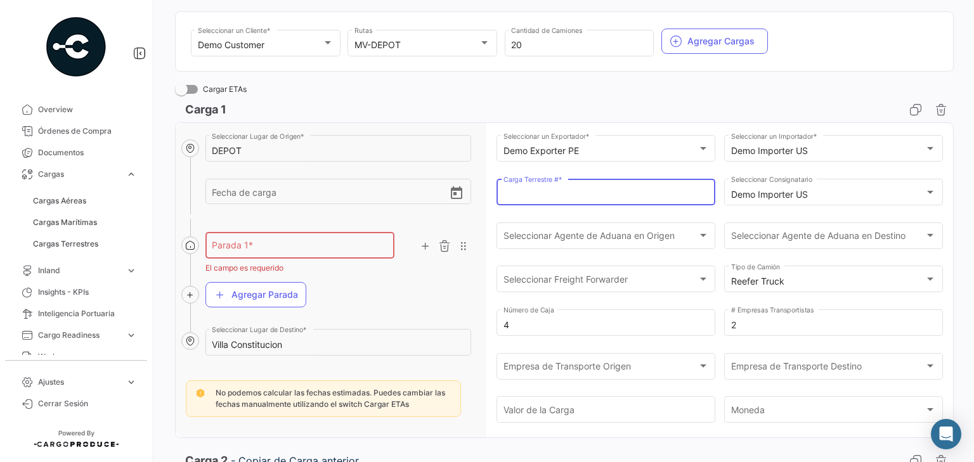
click at [566, 79] on div "Demo Customer Seleccionar un Cliente * MV-DEPOT Rutas 20 Cantidad de Camiones A…" at bounding box center [564, 41] width 778 height 80
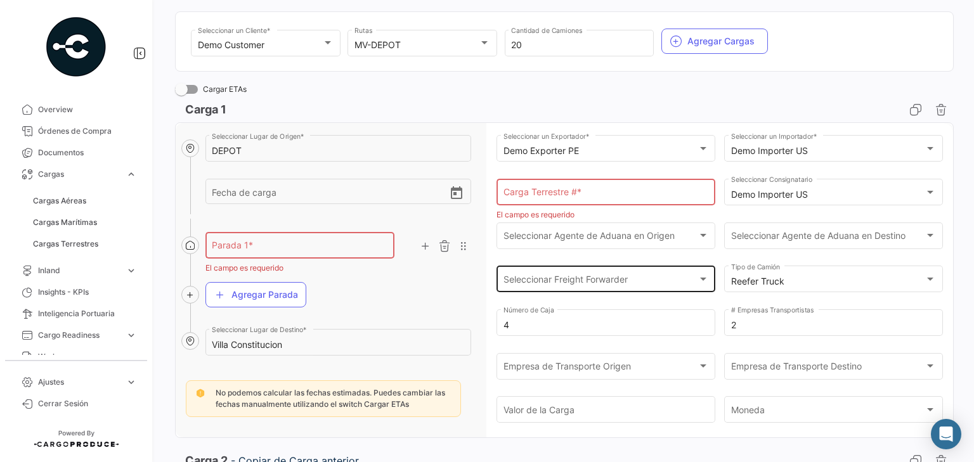
click at [663, 283] on div "Seleccionar Freight Forwarder" at bounding box center [600, 281] width 194 height 11
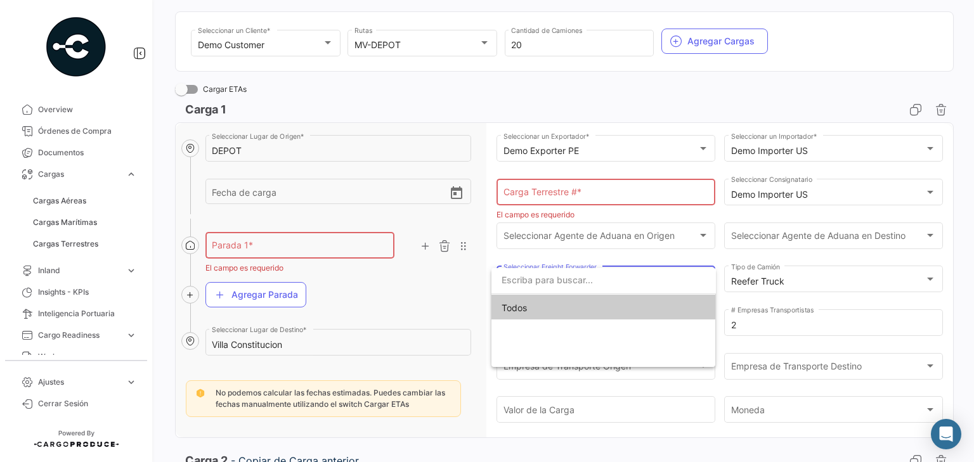
click at [606, 83] on div at bounding box center [487, 231] width 974 height 462
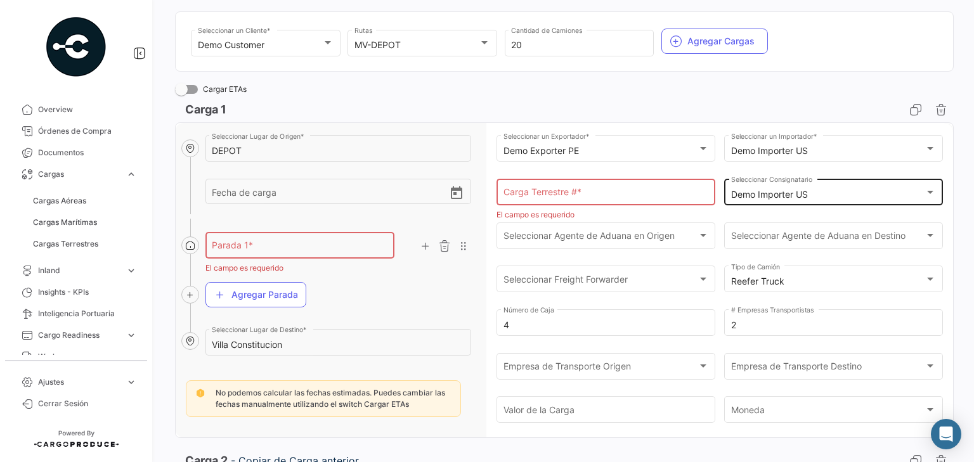
click at [797, 186] on div "Demo Importer US Seleccionar Consignatario" at bounding box center [833, 190] width 205 height 29
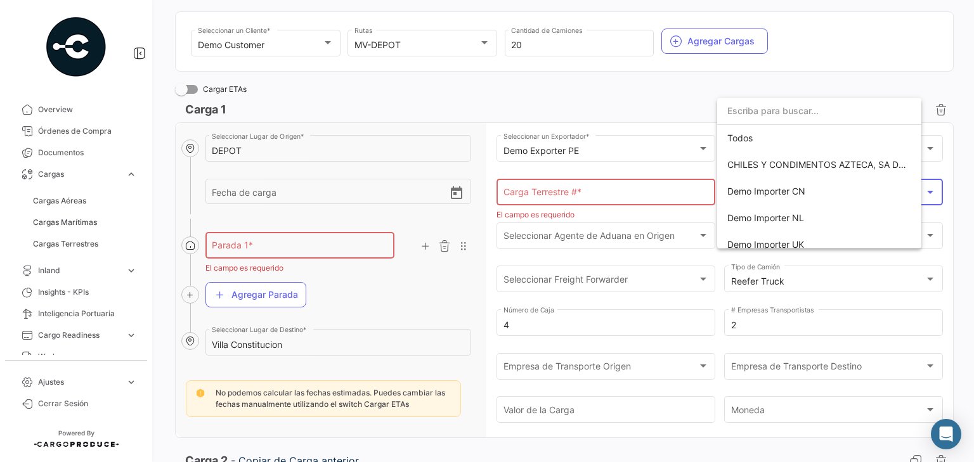
scroll to position [63, 0]
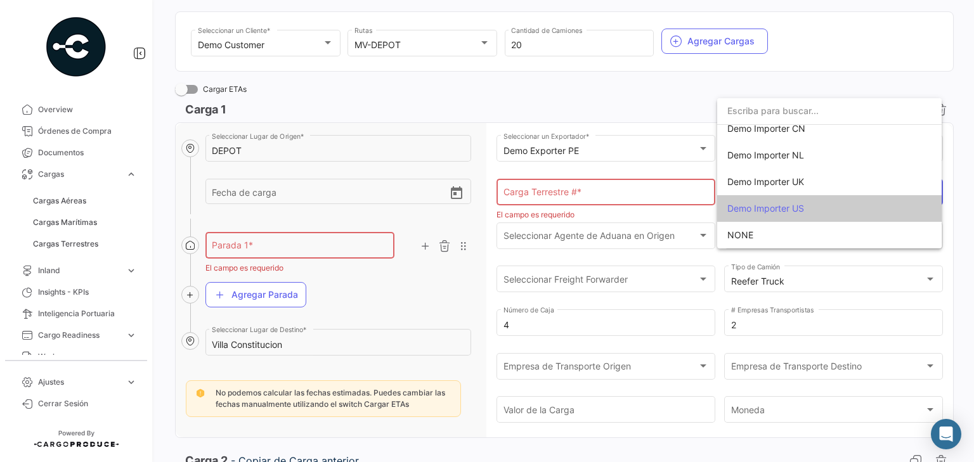
click at [626, 80] on div at bounding box center [487, 231] width 974 height 462
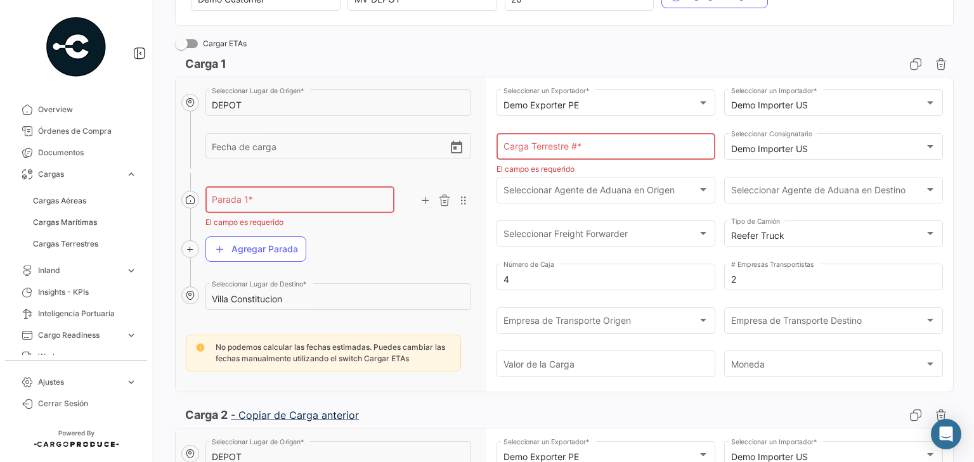
scroll to position [152, 0]
